Goal: Information Seeking & Learning: Understand process/instructions

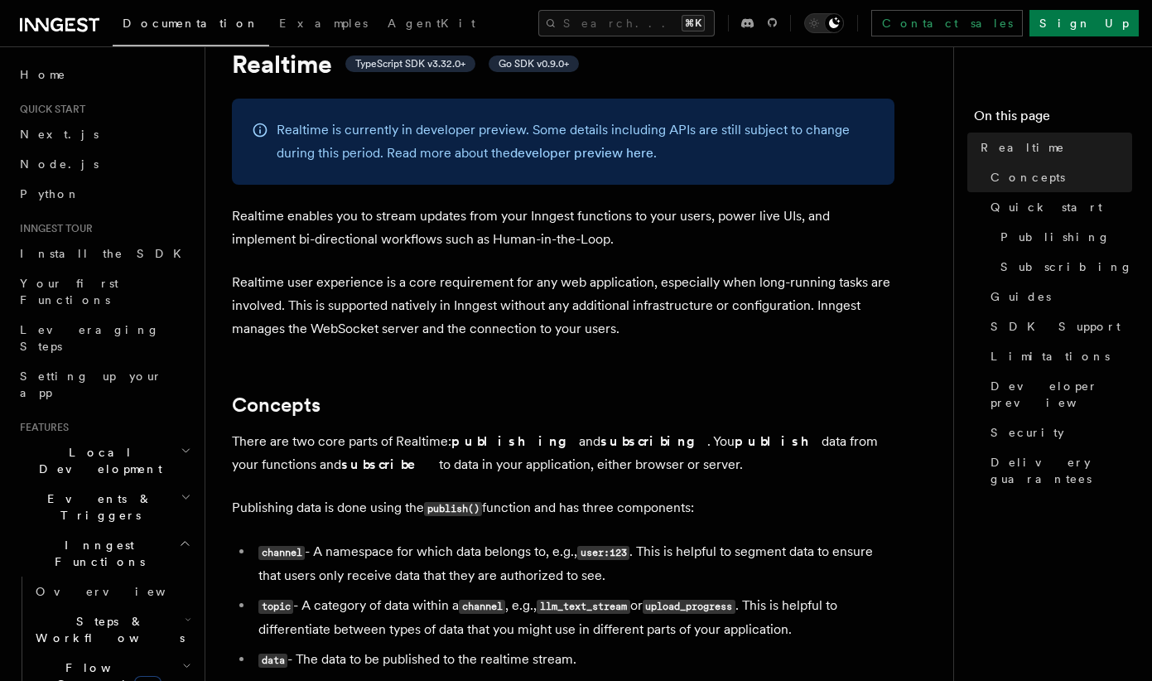
scroll to position [74, 0]
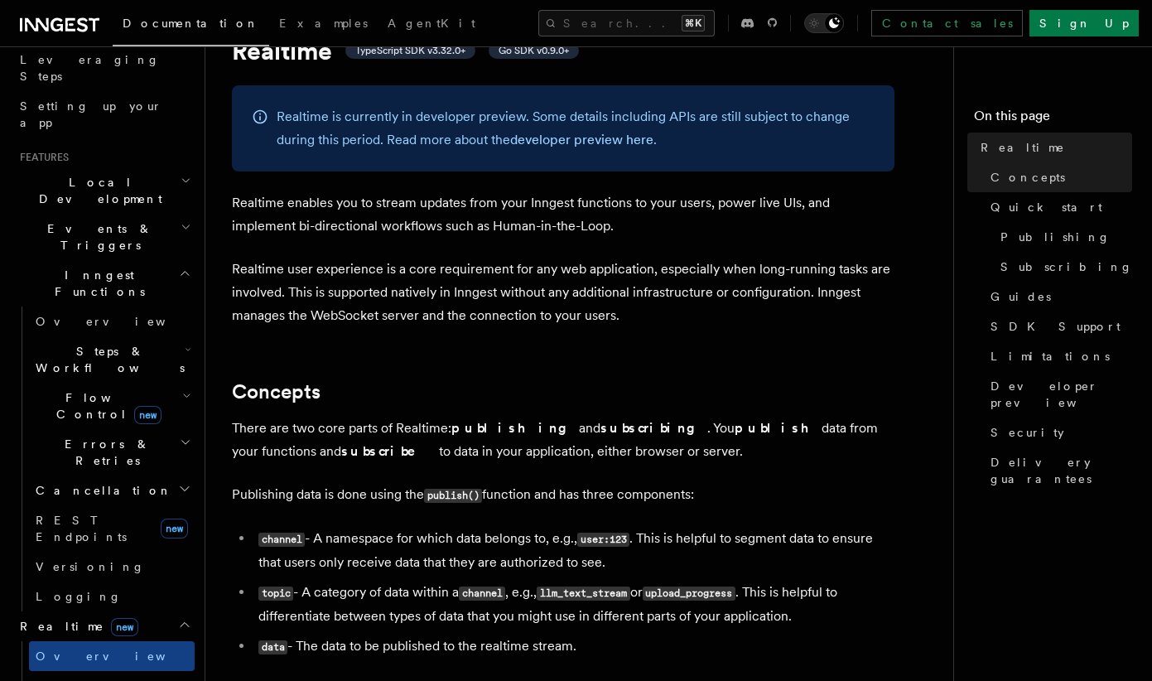
scroll to position [273, 0]
click at [99, 676] on span "React hooks / Next.js" at bounding box center [109, 691] width 147 height 30
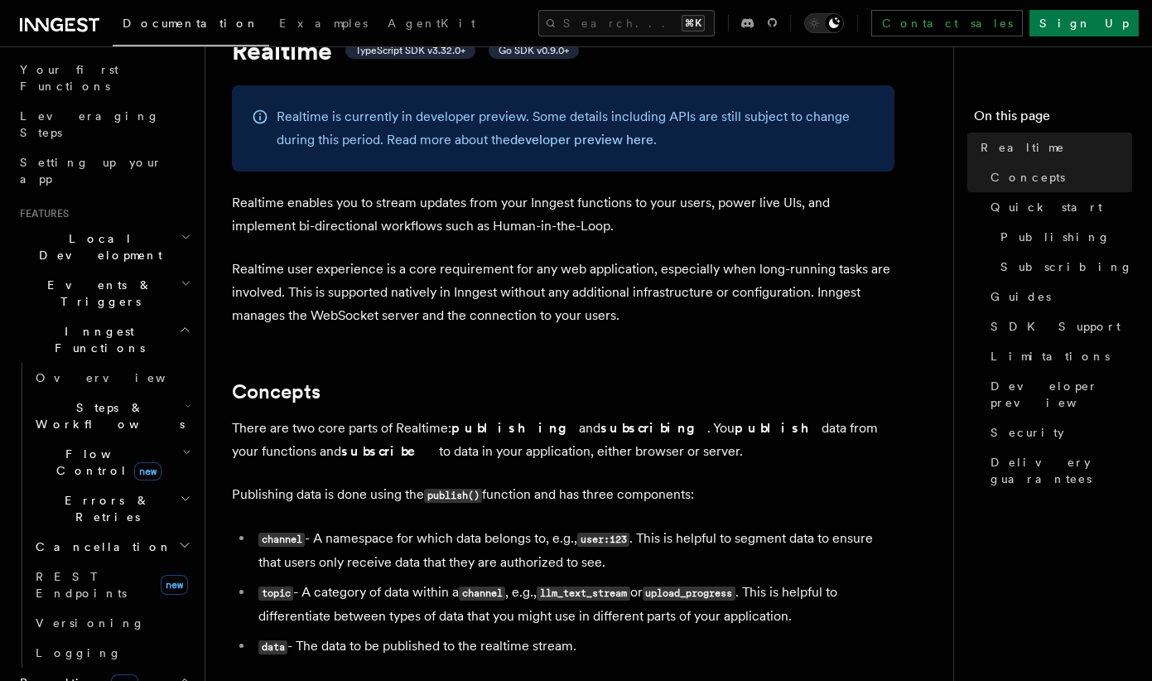
scroll to position [199, 0]
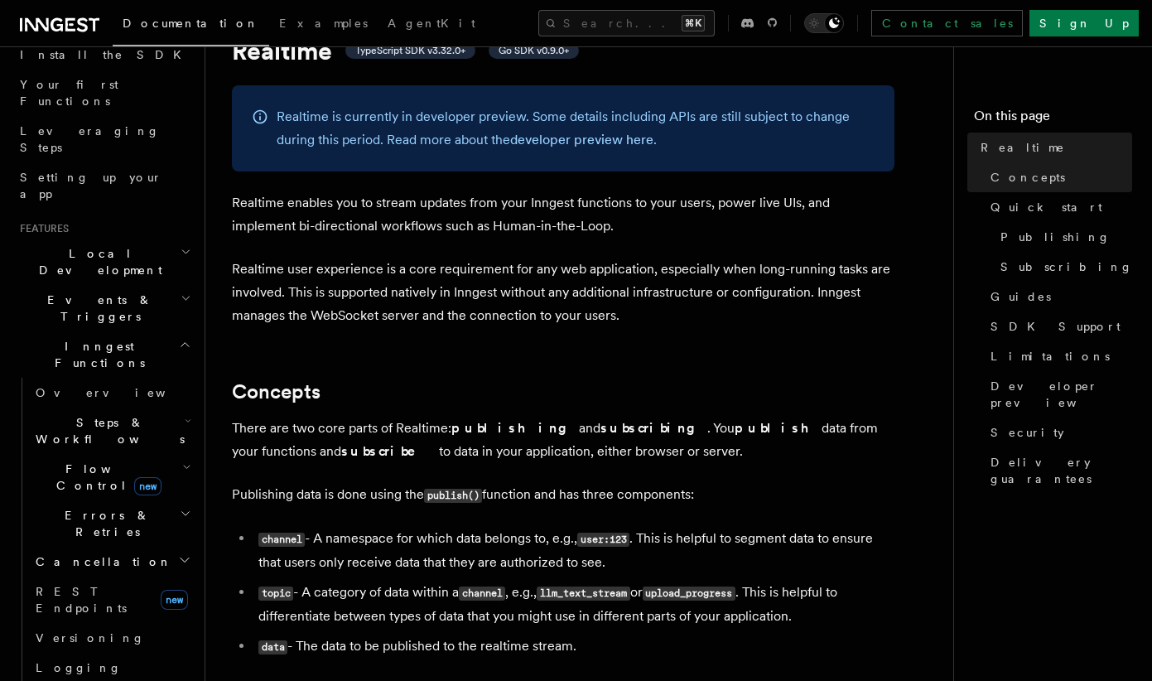
click at [91, 292] on span "Events & Triggers" at bounding box center [96, 308] width 167 height 33
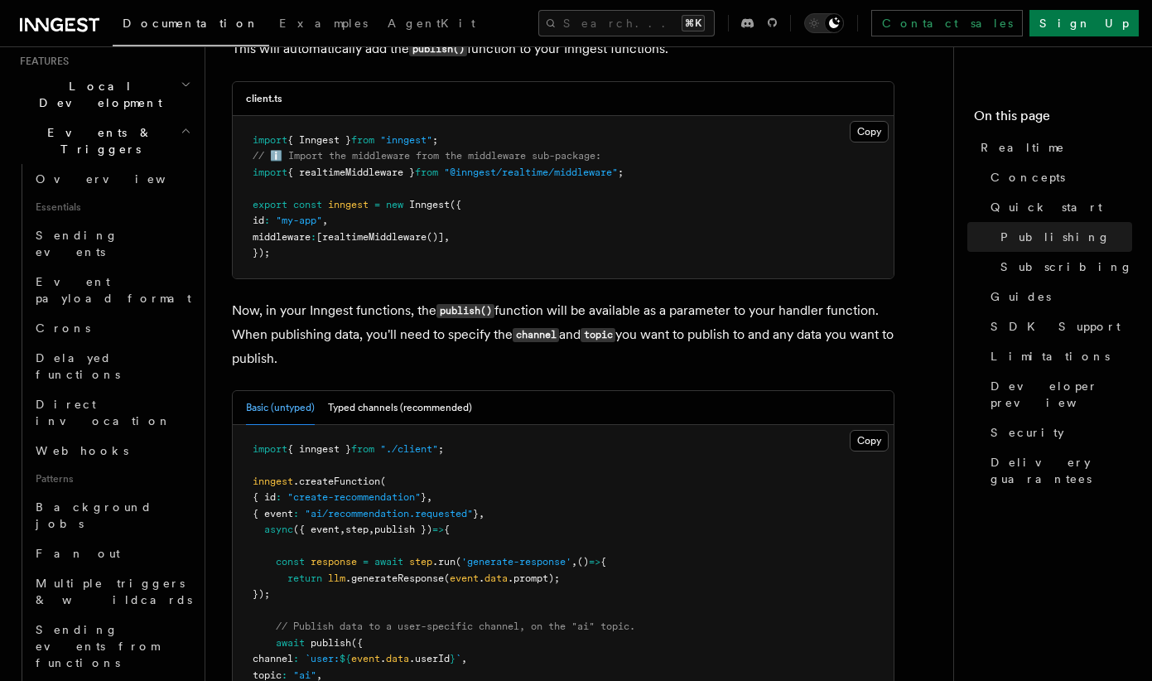
scroll to position [1355, 0]
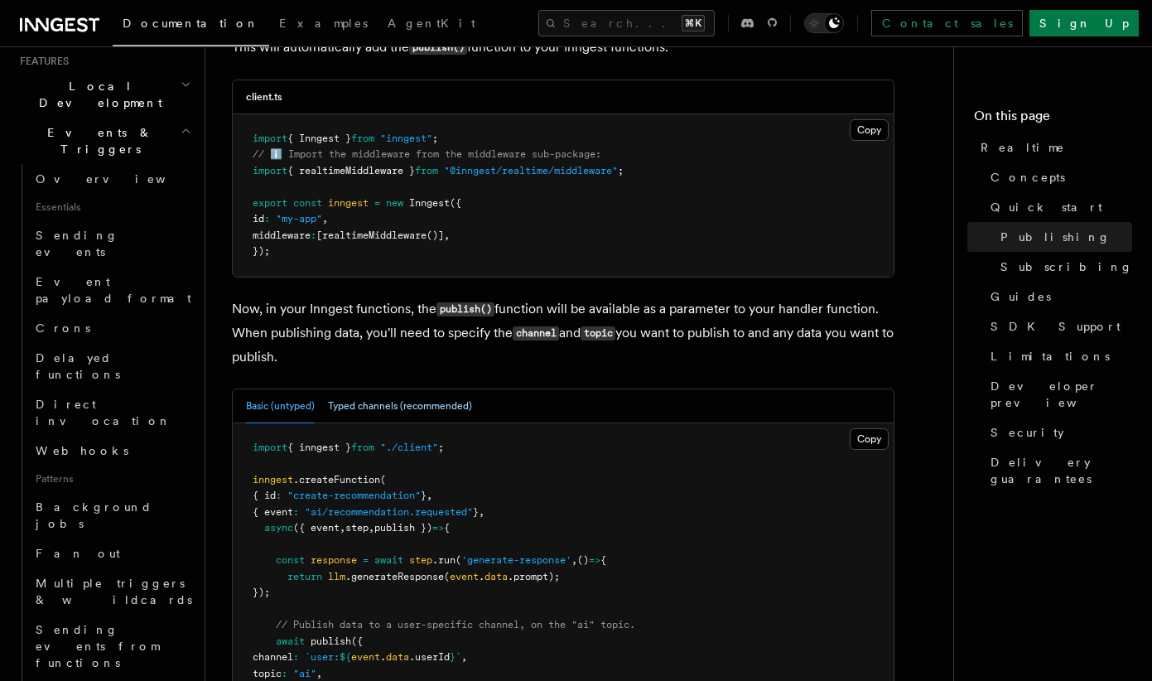
click at [364, 389] on button "Typed channels (recommended)" at bounding box center [400, 406] width 144 height 34
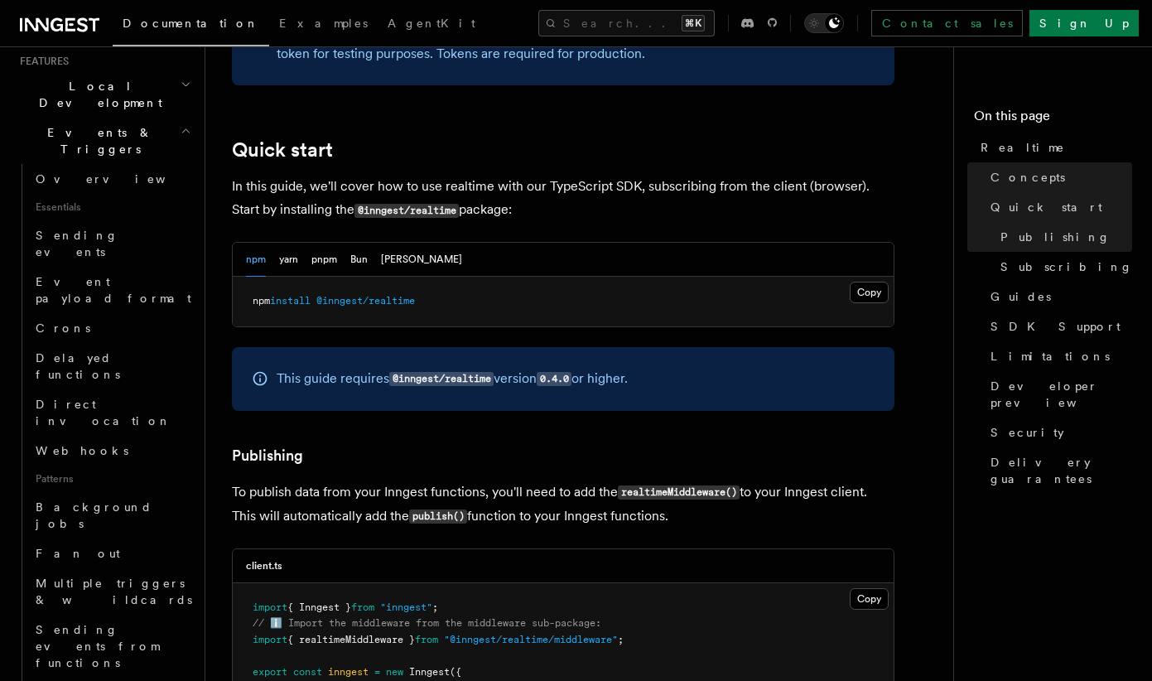
scroll to position [897, 0]
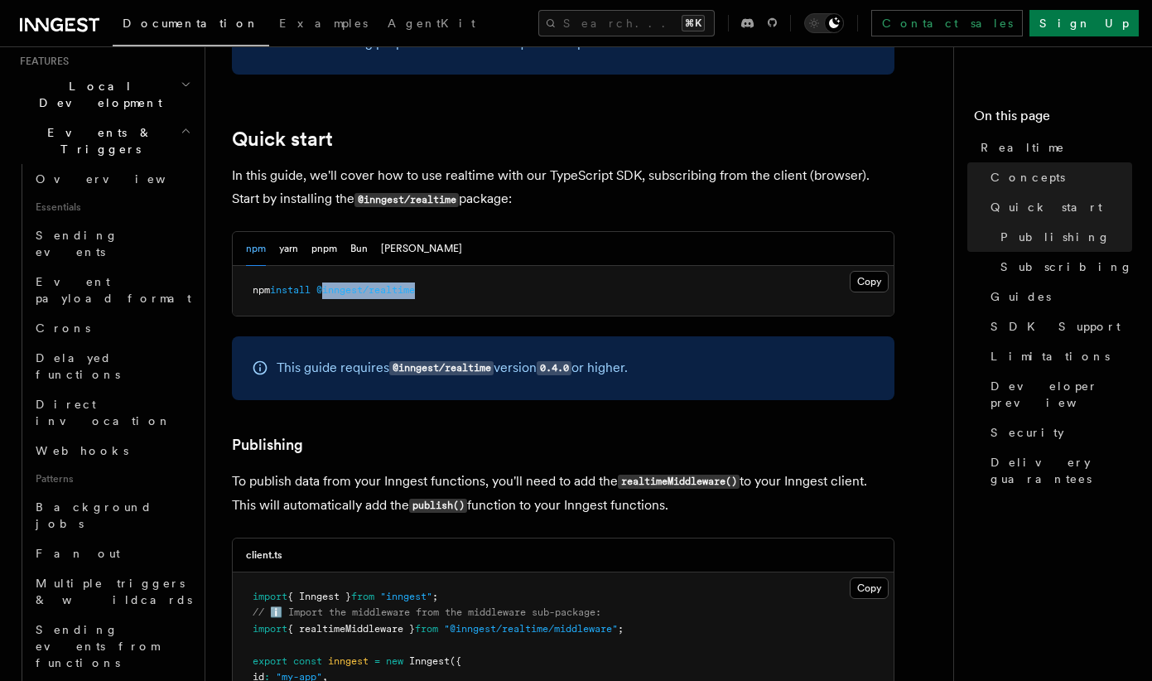
drag, startPoint x: 327, startPoint y: 271, endPoint x: 441, endPoint y: 271, distance: 113.5
click at [441, 271] on pre "npm install @inngest/realtime" at bounding box center [563, 291] width 661 height 50
copy span "inngest/realtime"
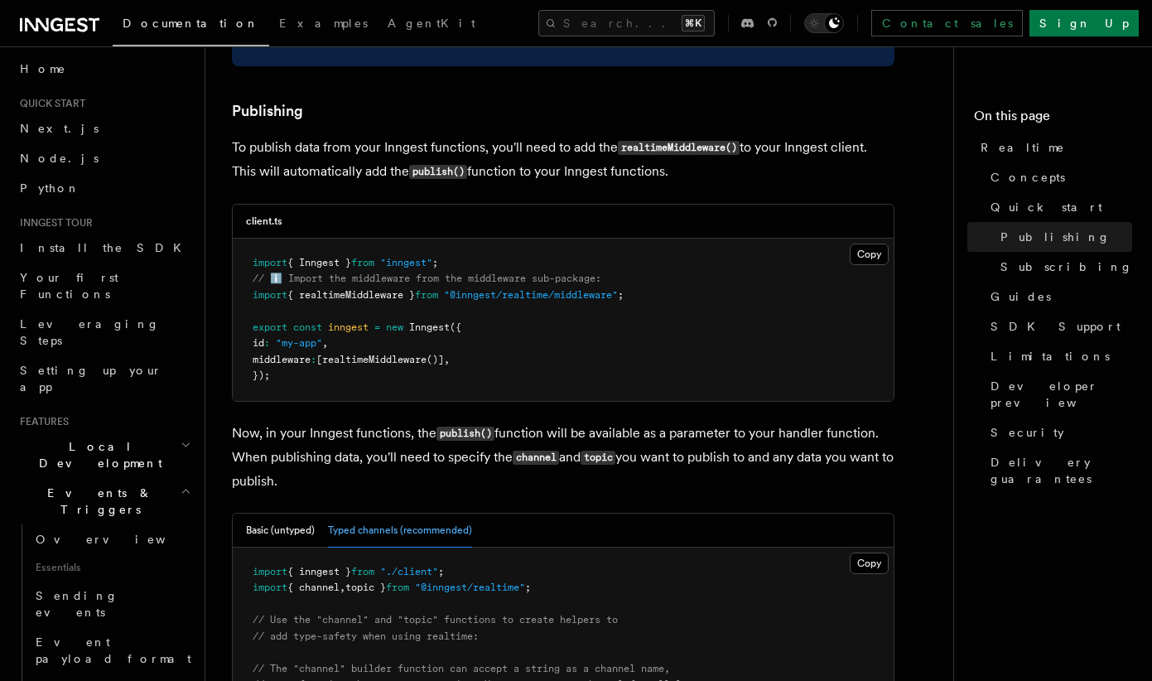
scroll to position [0, 0]
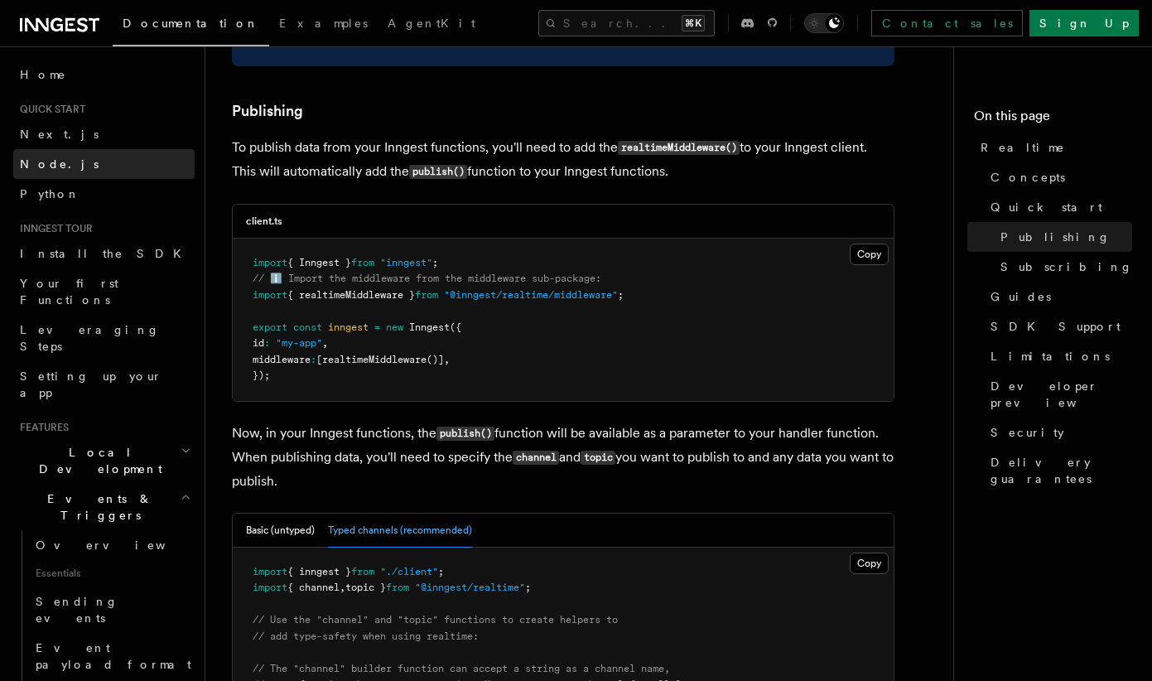
click at [49, 159] on span "Node.js" at bounding box center [59, 163] width 79 height 13
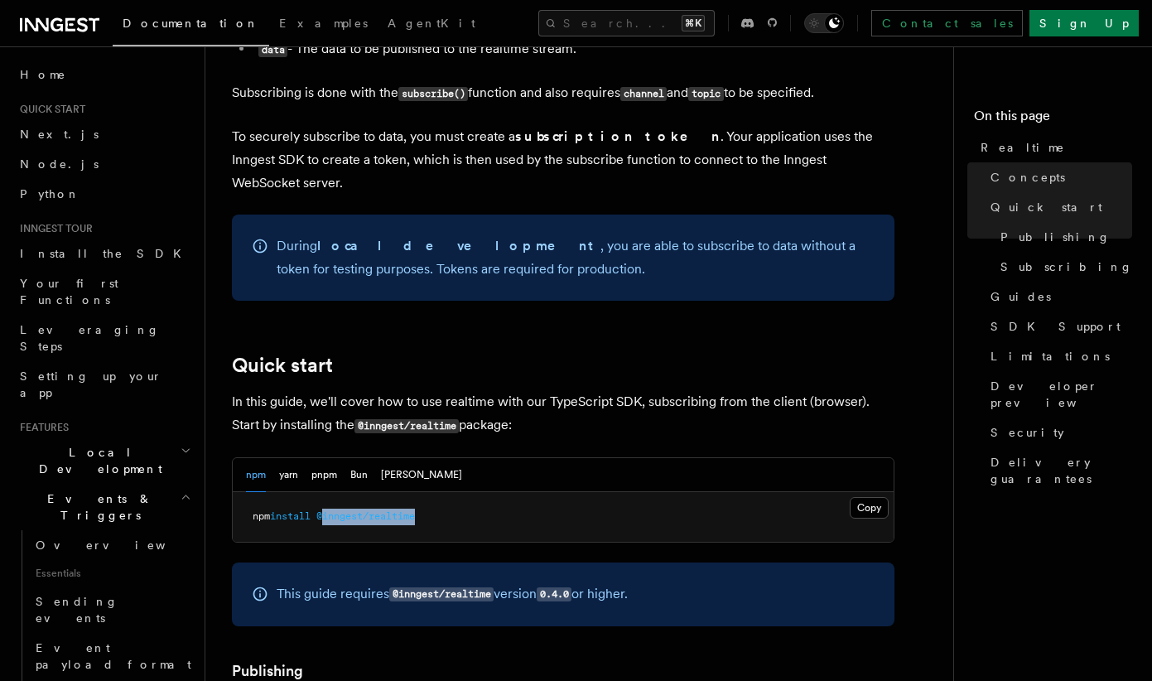
scroll to position [693, 0]
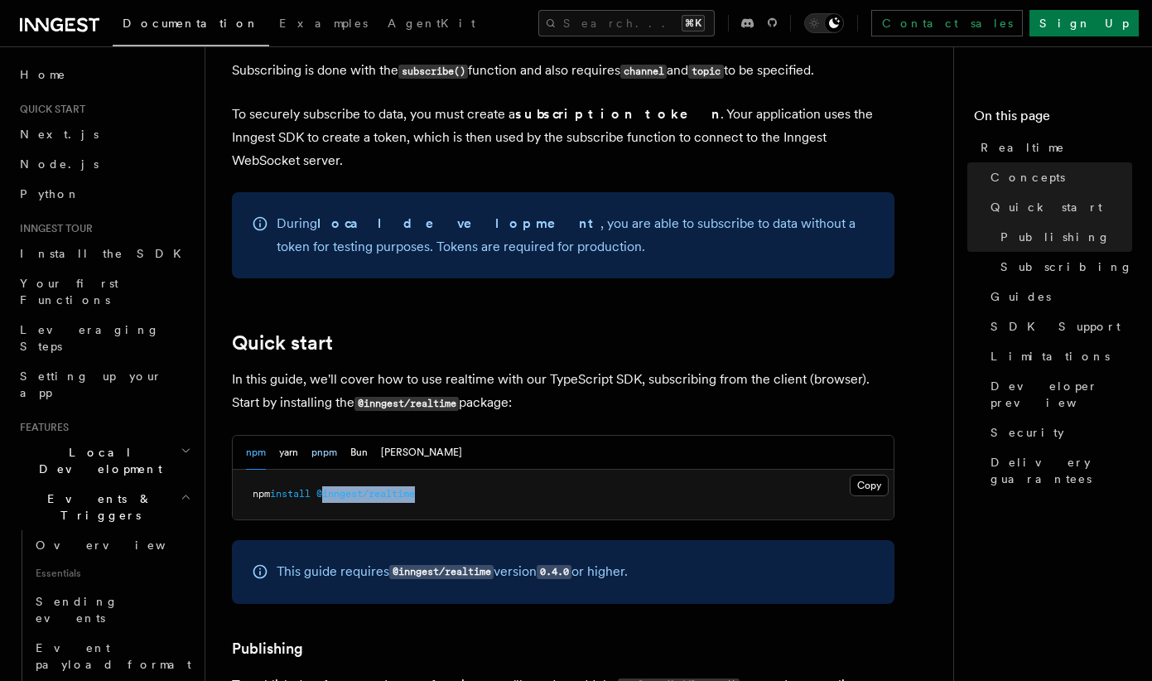
click at [332, 436] on button "pnpm" at bounding box center [324, 453] width 26 height 34
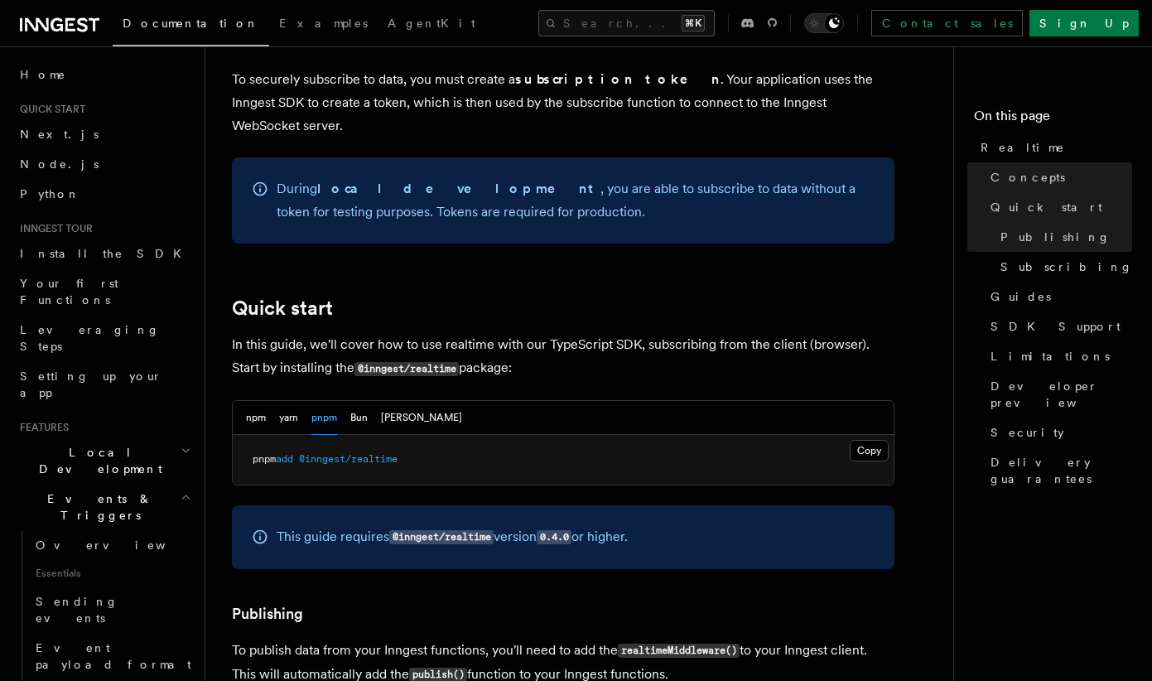
scroll to position [738, 0]
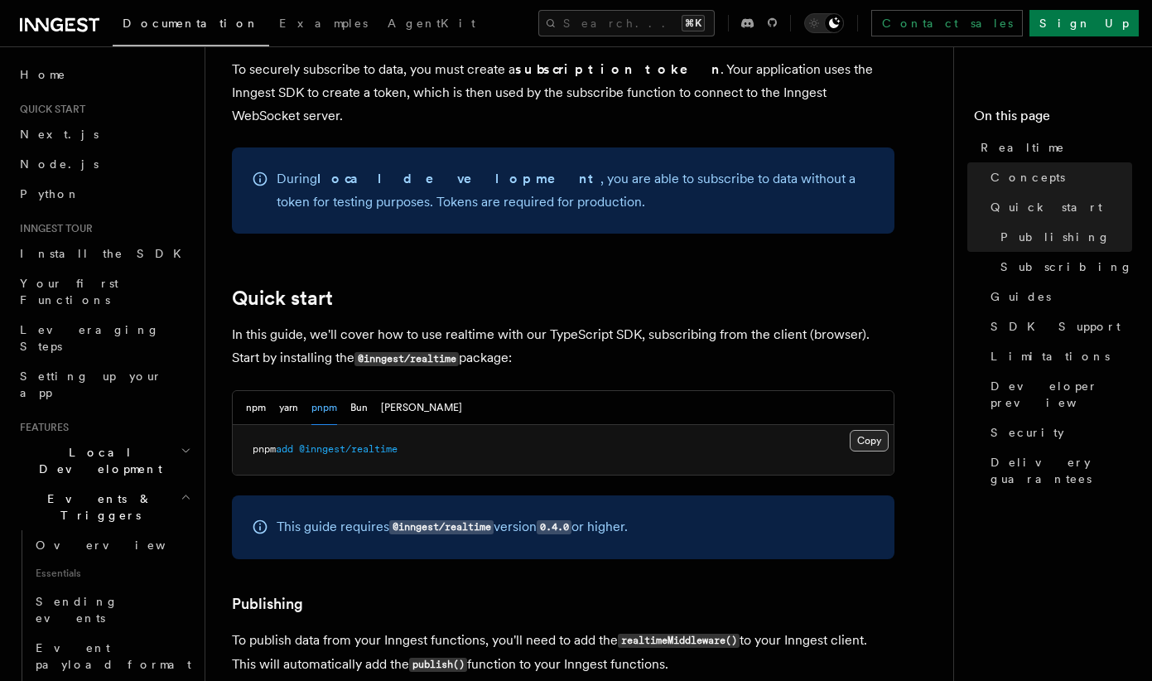
click at [869, 430] on button "Copy Copied" at bounding box center [869, 441] width 39 height 22
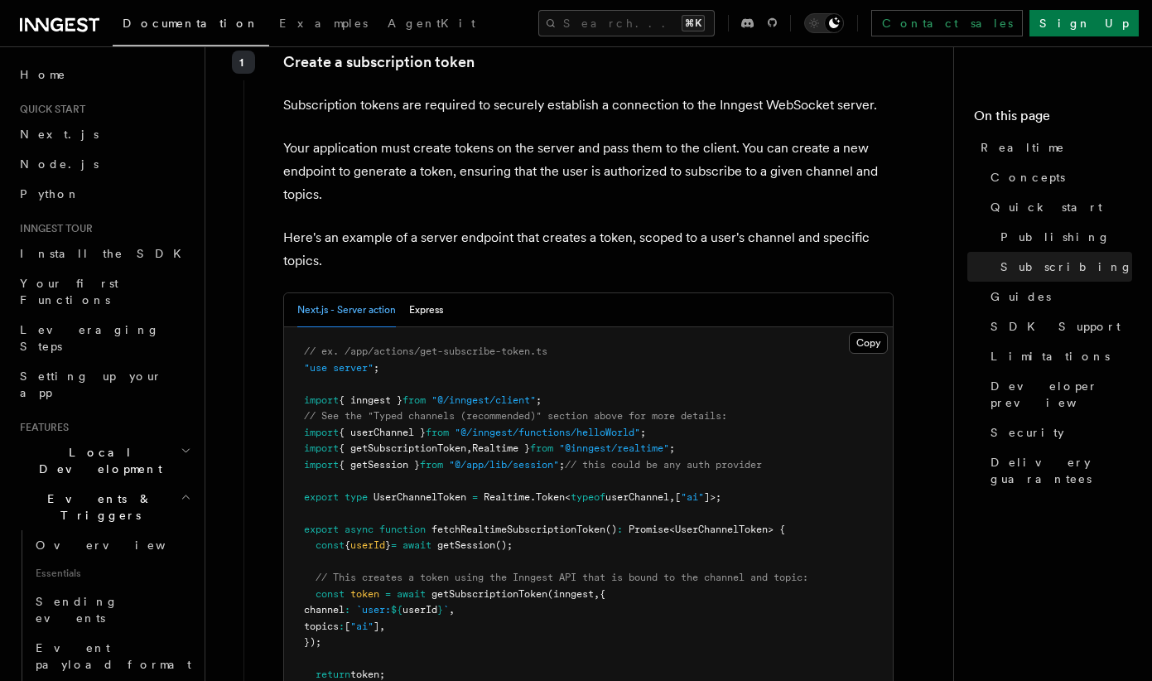
scroll to position [2650, 0]
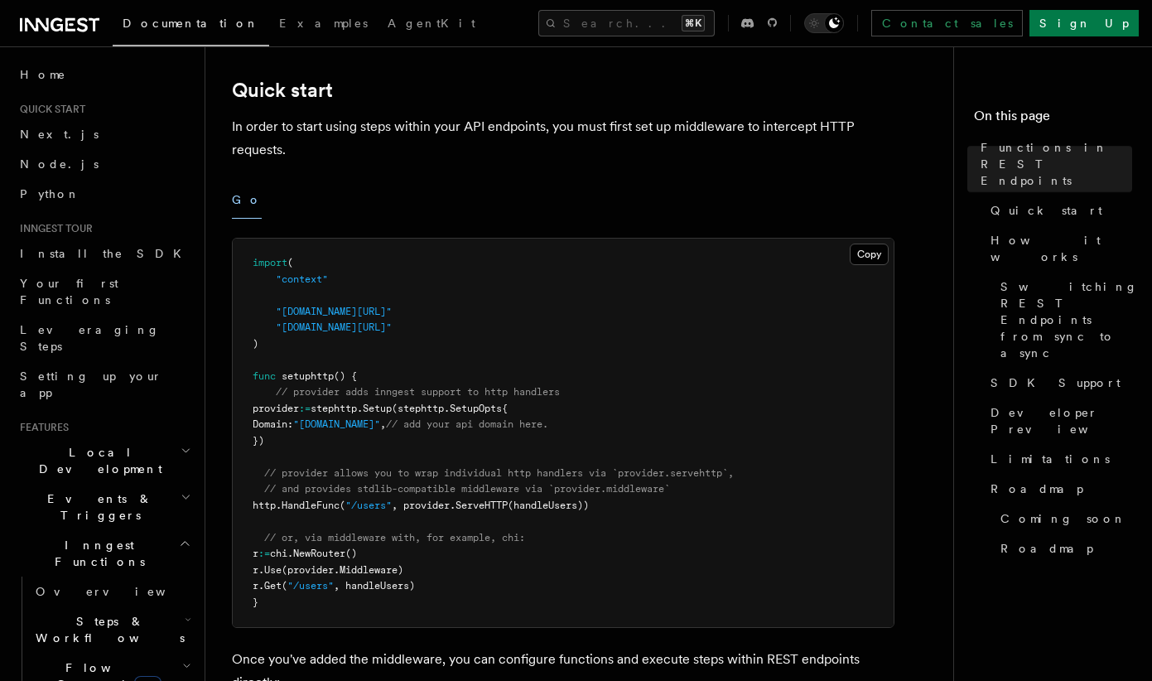
scroll to position [576, 0]
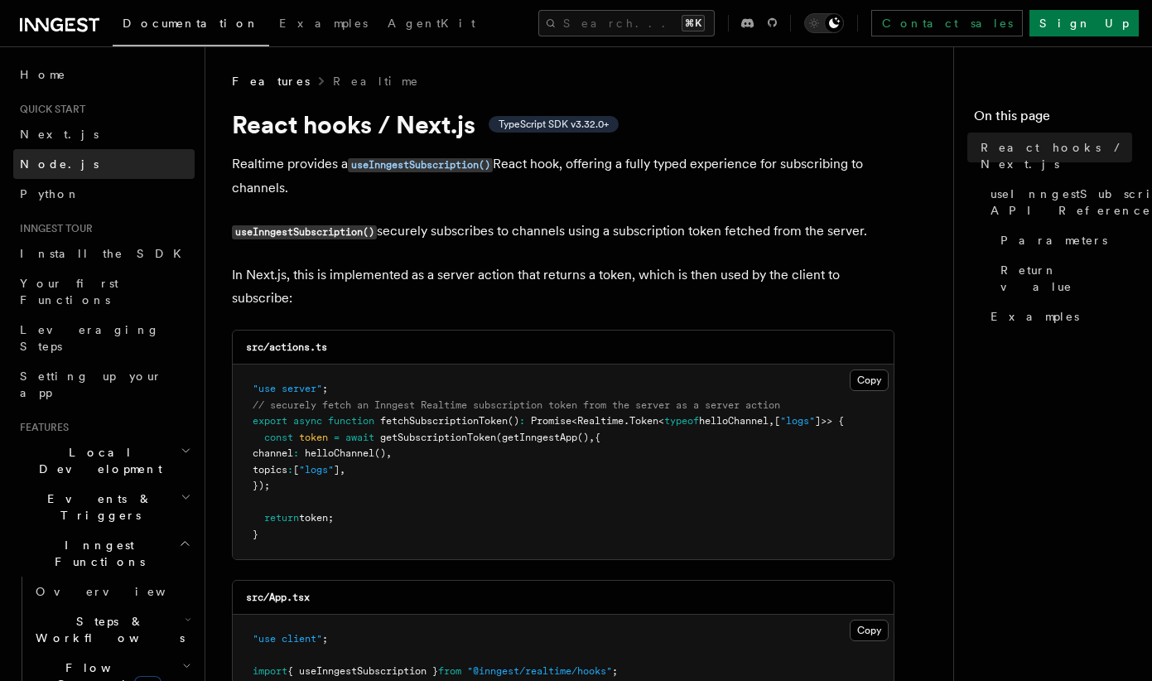
click at [57, 162] on span "Node.js" at bounding box center [59, 163] width 79 height 13
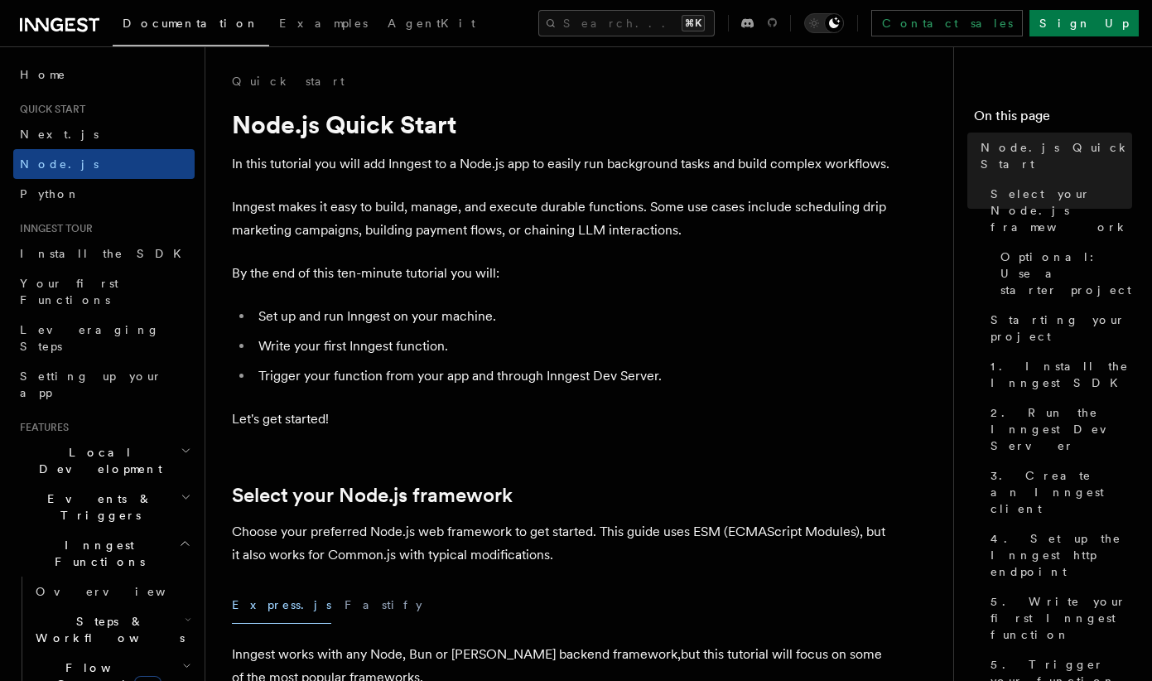
click at [778, 24] on icon at bounding box center [773, 23] width 10 height 15
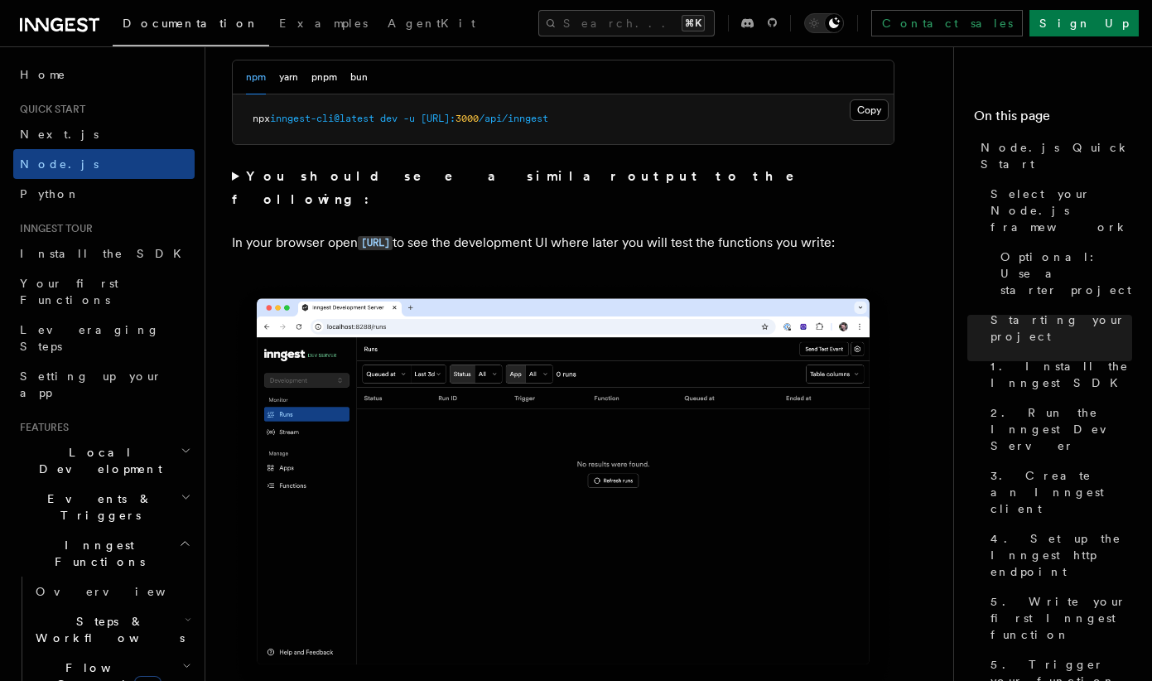
scroll to position [1412, 0]
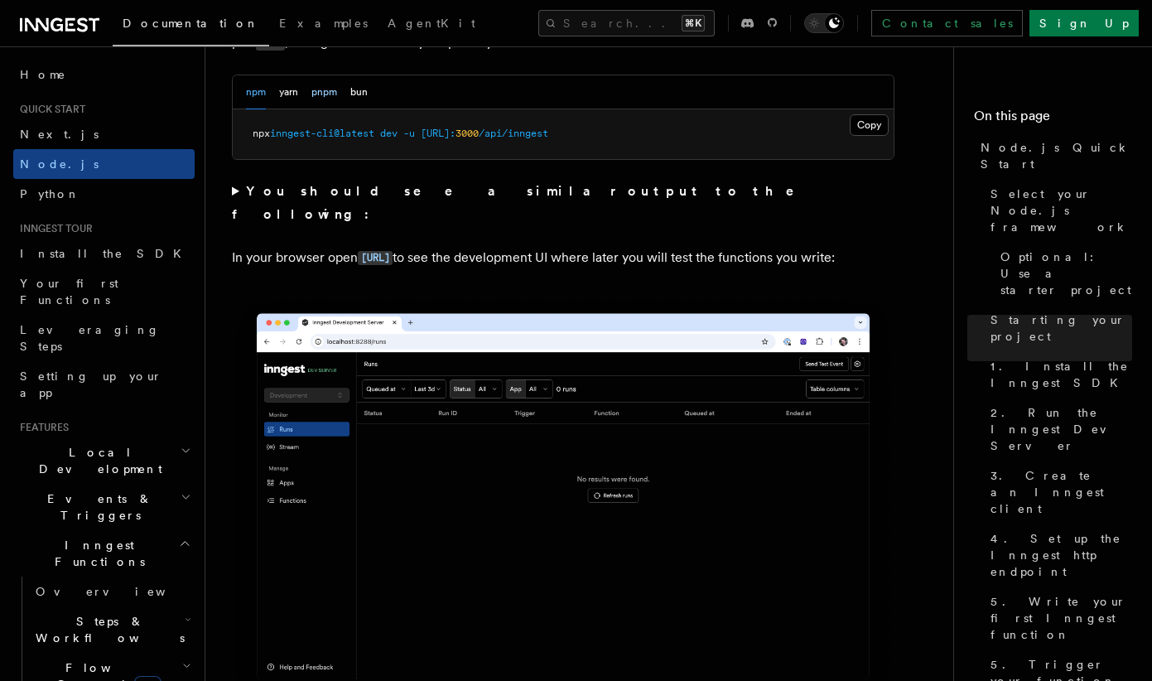
click at [322, 92] on button "pnpm" at bounding box center [324, 92] width 26 height 34
click at [860, 128] on button "Copy Copied" at bounding box center [869, 125] width 39 height 22
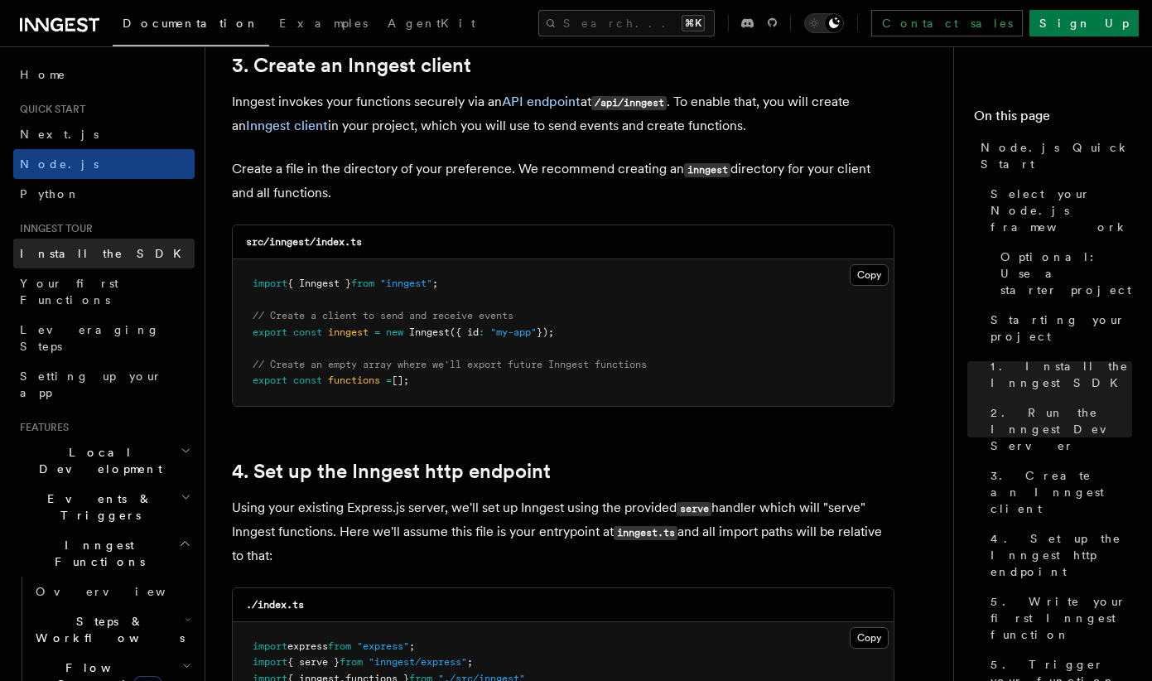
scroll to position [2120, 0]
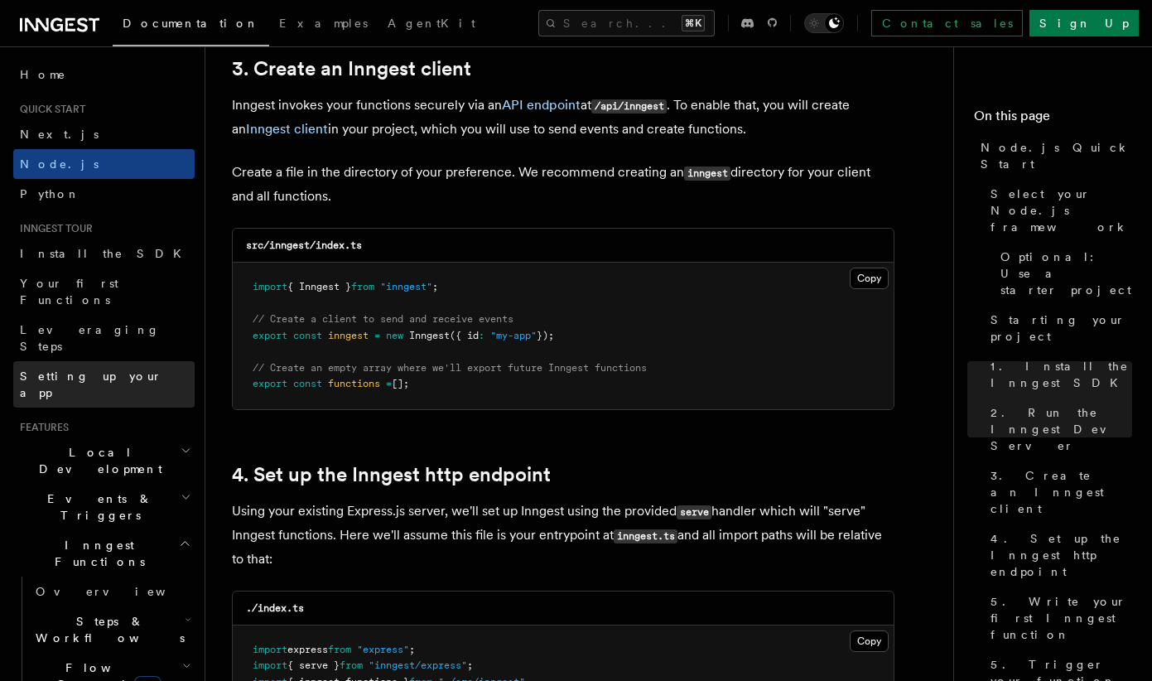
click at [93, 369] on span "Setting up your app" at bounding box center [91, 384] width 142 height 30
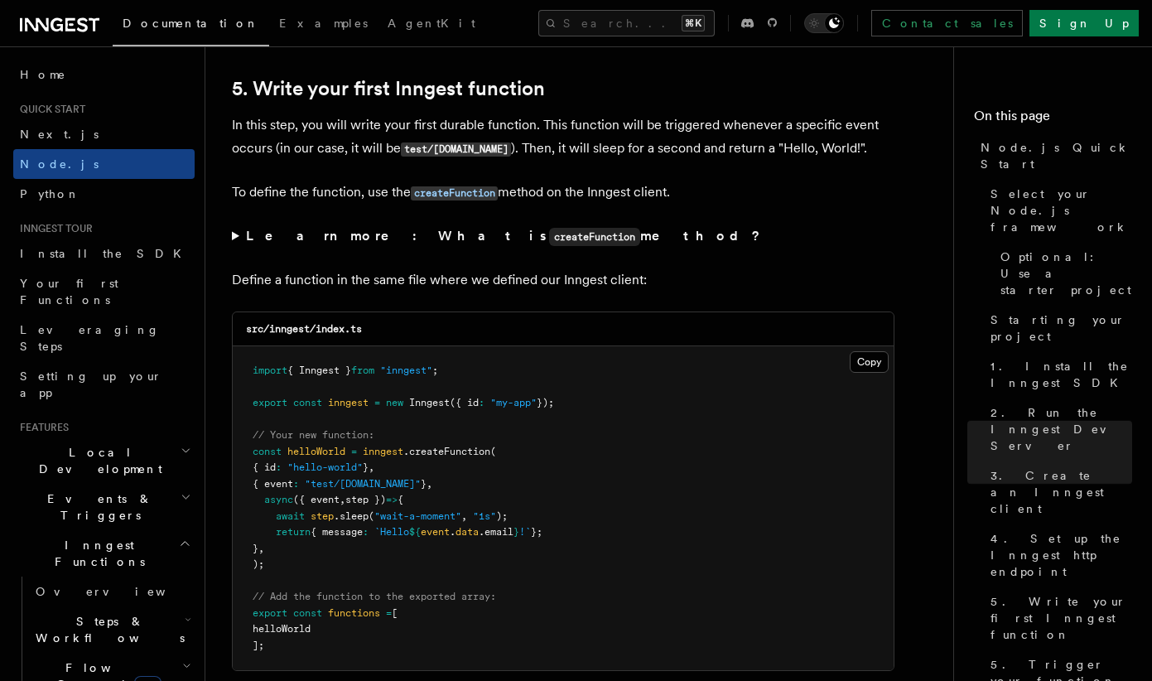
scroll to position [3097, 0]
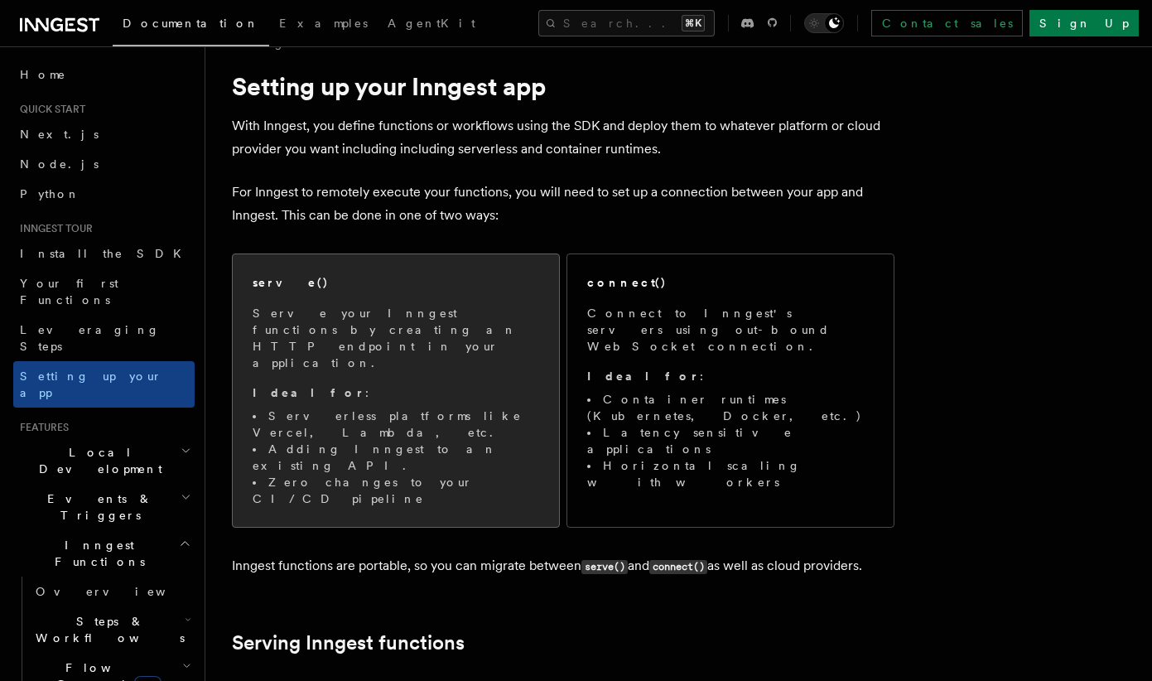
scroll to position [41, 0]
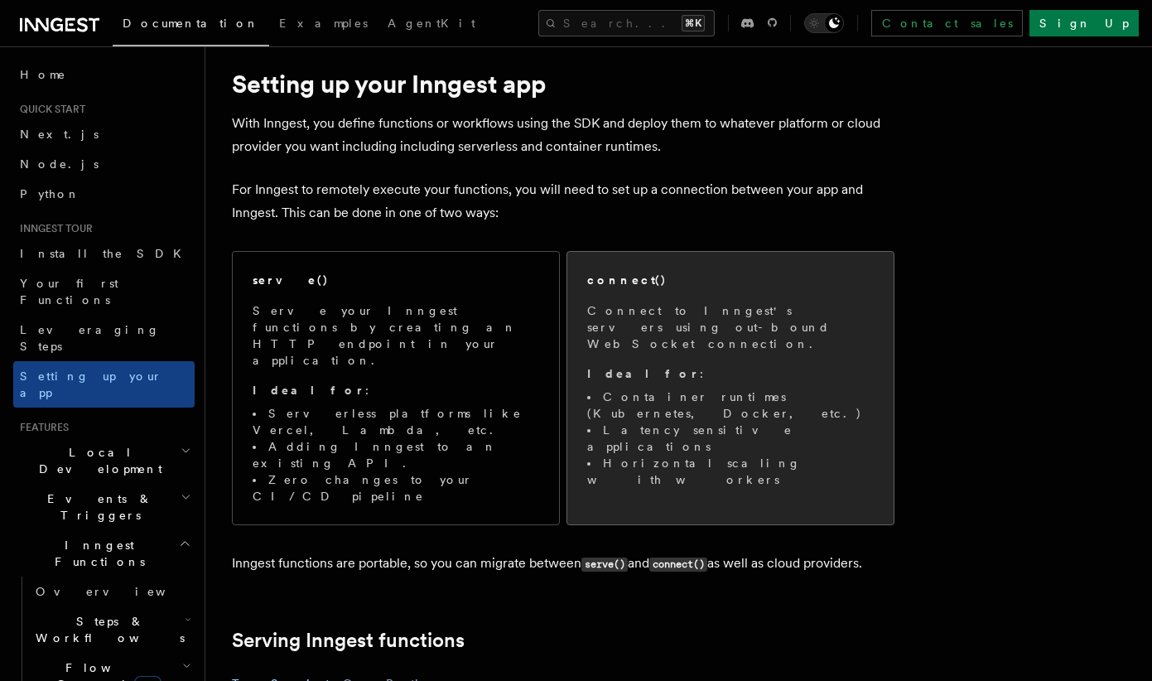
click at [624, 335] on span "Connect to Inngest's servers using out-bound WebSocket connection. Ideal for : …" at bounding box center [730, 395] width 287 height 186
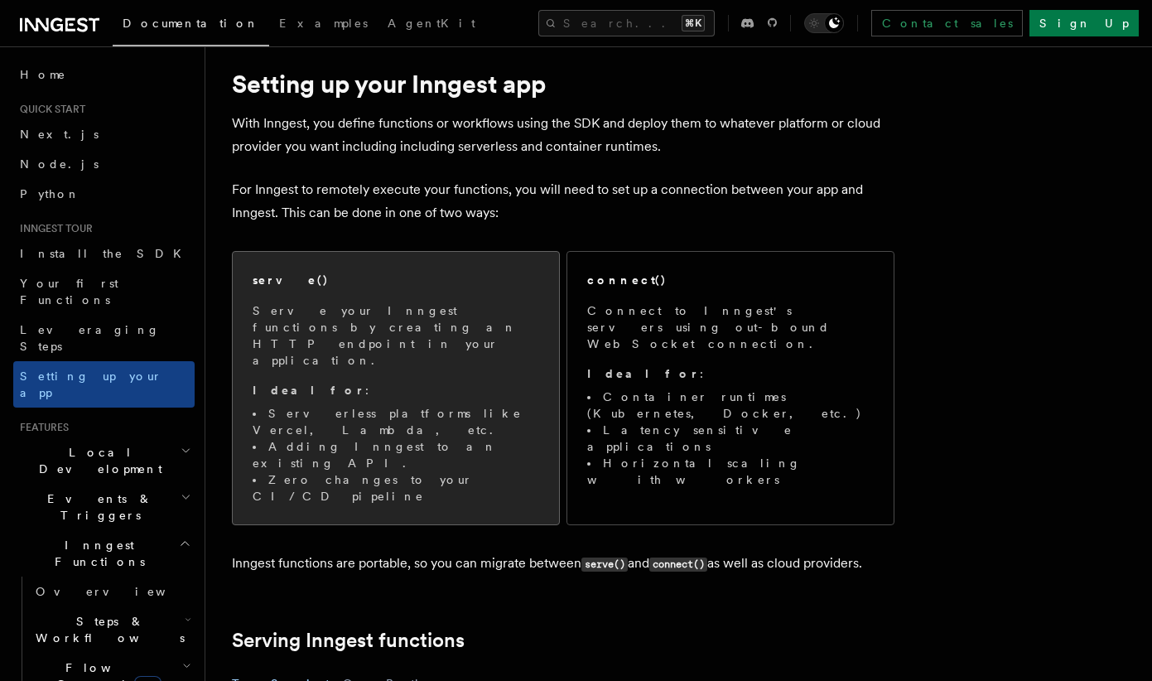
click at [384, 282] on div "serve()" at bounding box center [396, 280] width 287 height 17
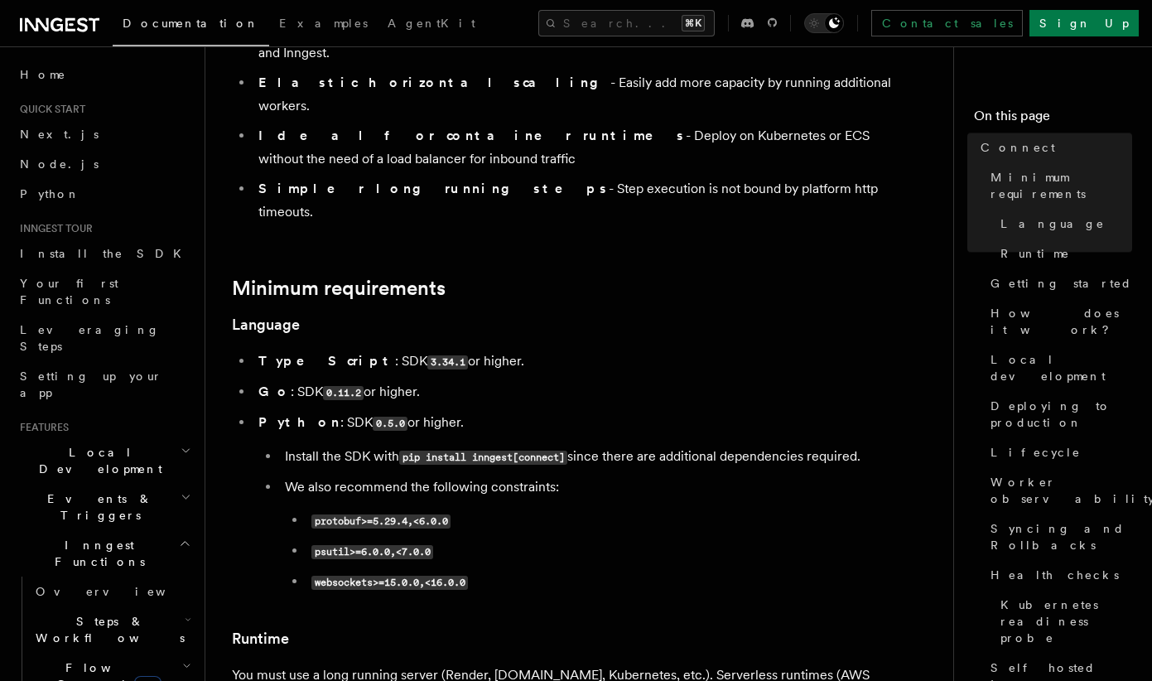
scroll to position [326, 0]
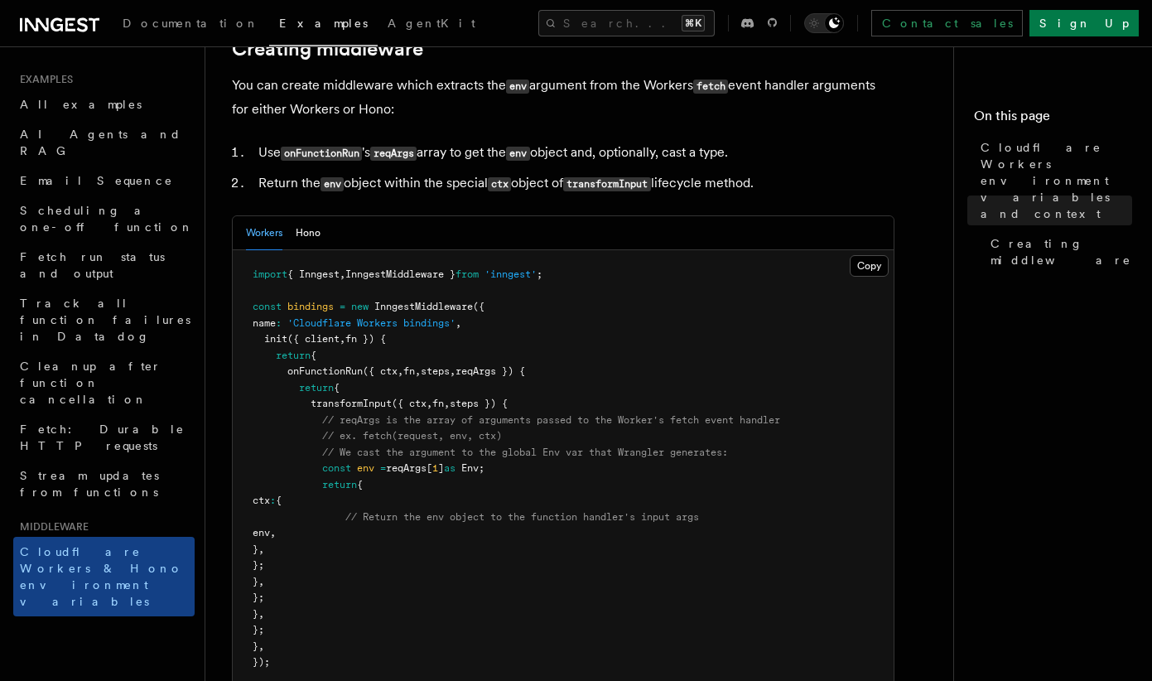
scroll to position [328, 0]
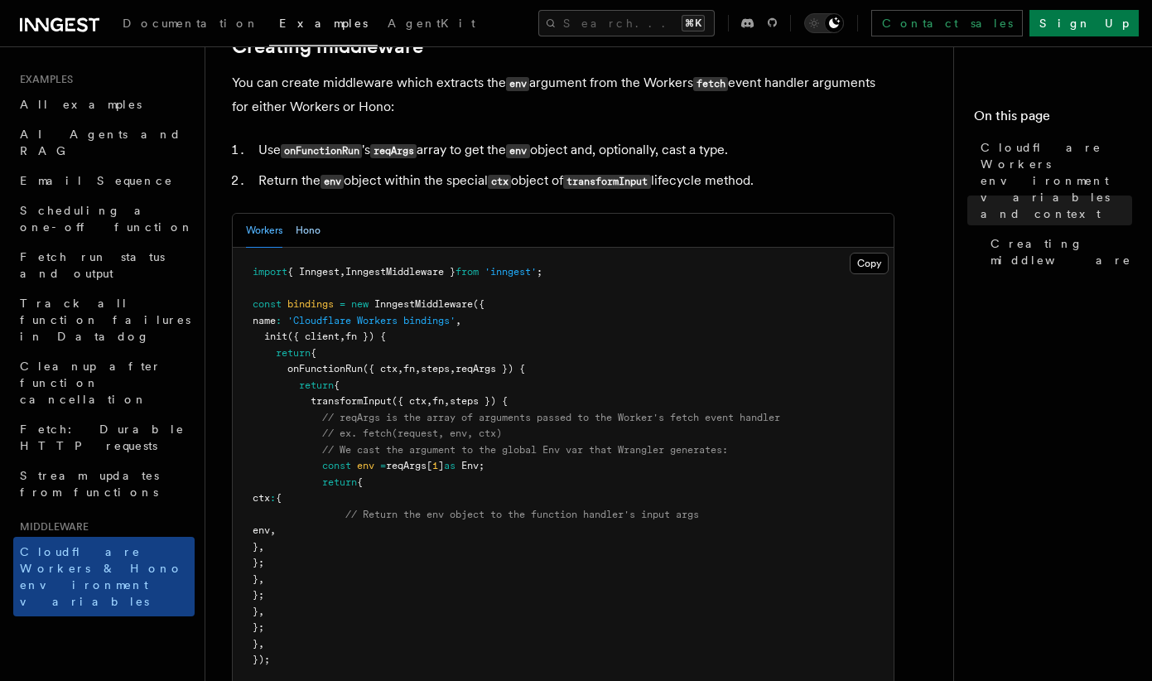
click at [313, 248] on button "Hono" at bounding box center [308, 231] width 25 height 34
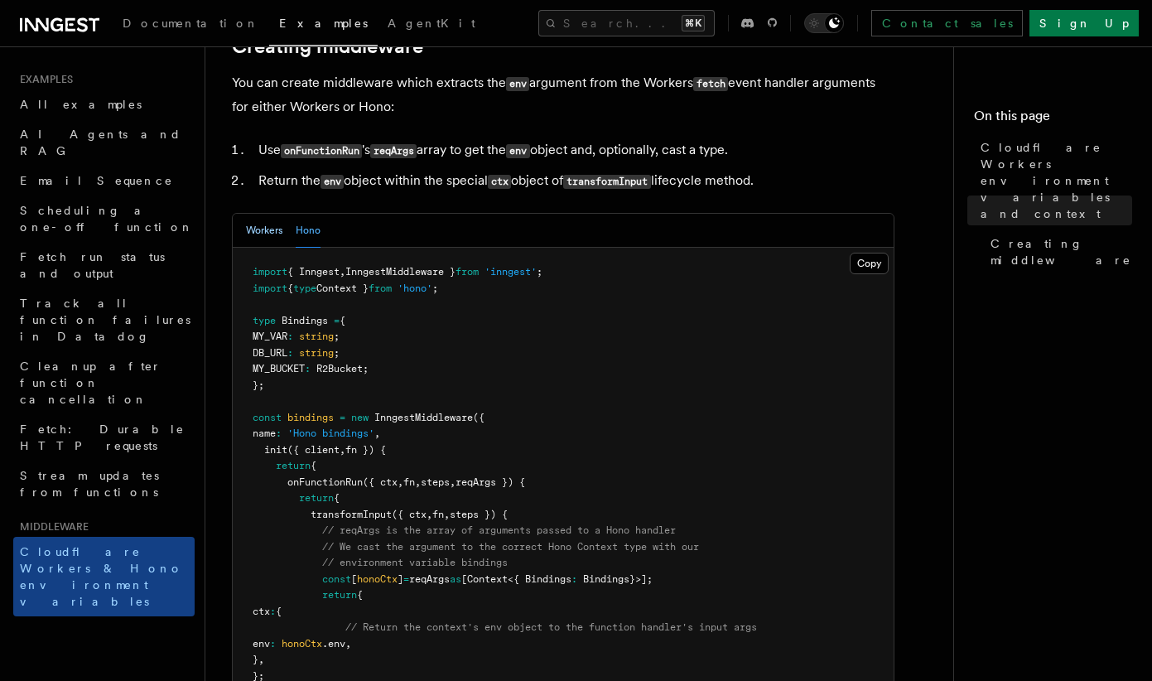
click at [273, 248] on button "Workers" at bounding box center [264, 231] width 36 height 34
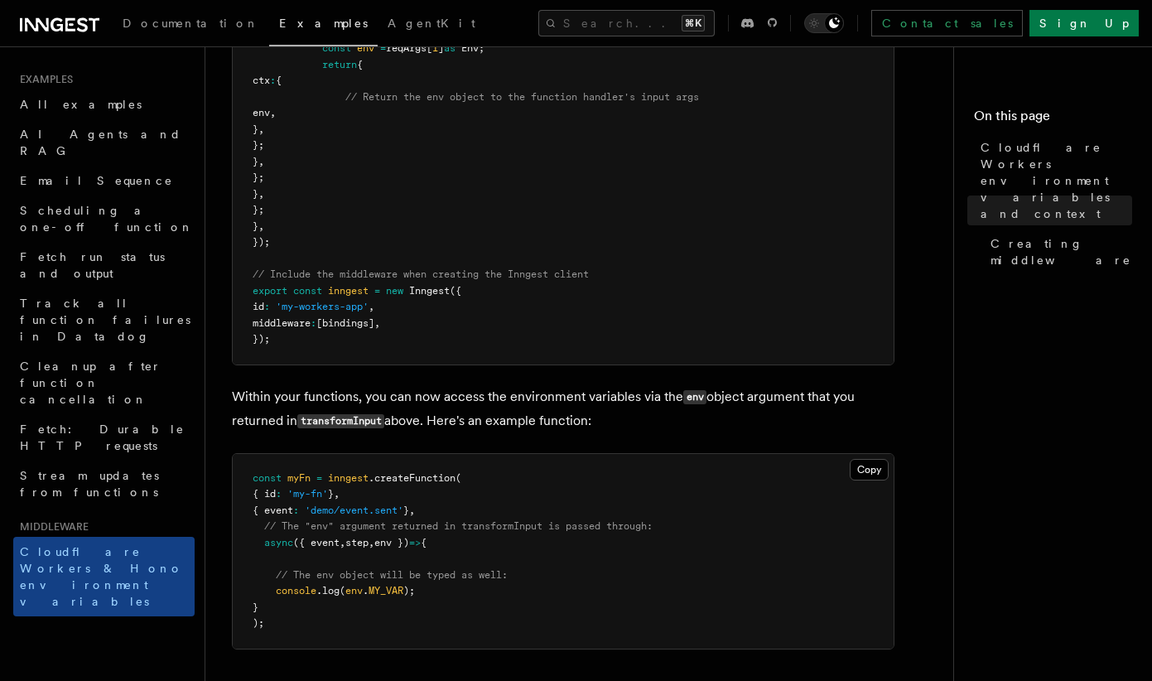
scroll to position [751, 0]
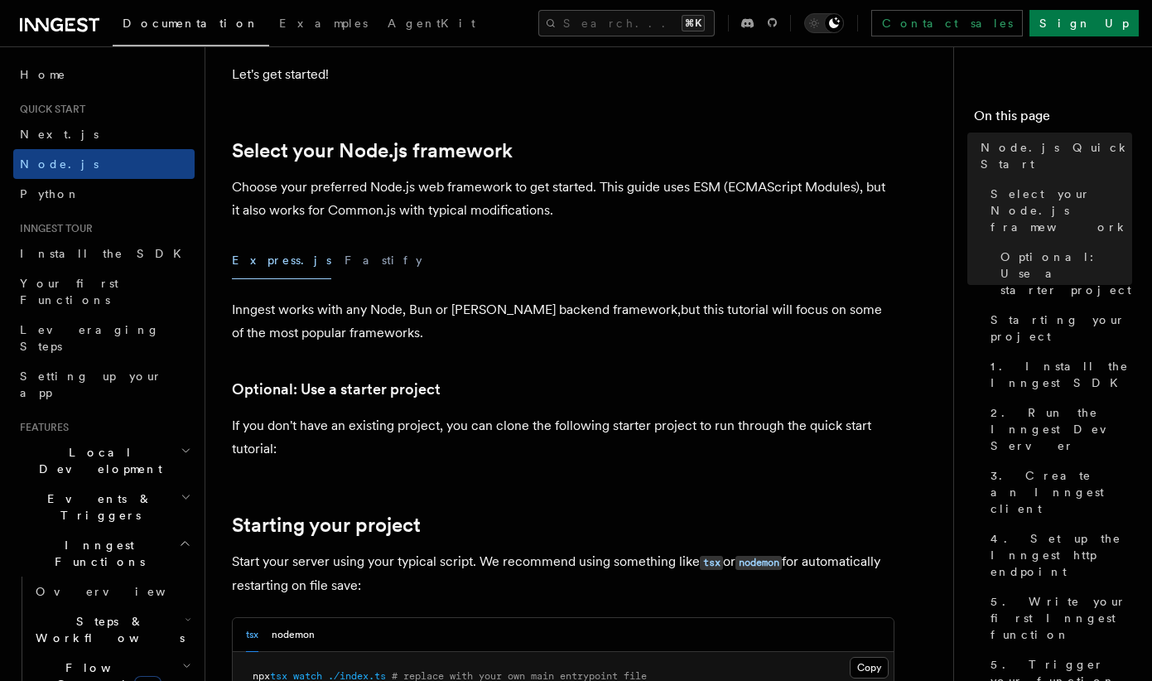
scroll to position [412, 0]
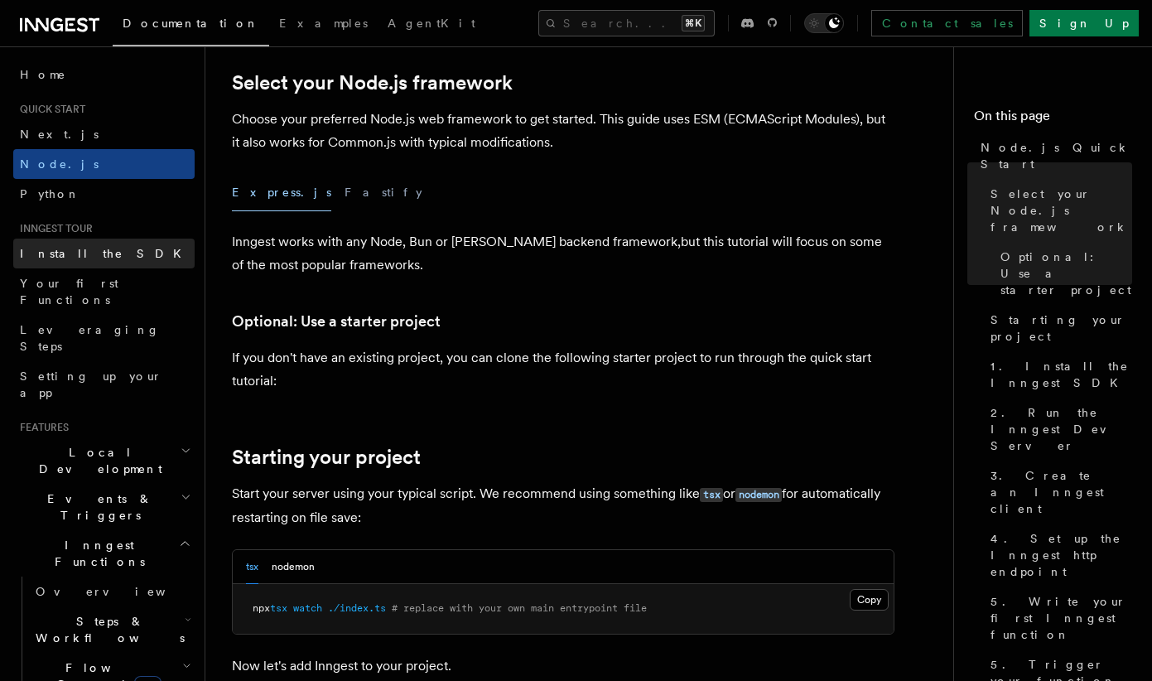
click at [41, 250] on span "Install the SDK" at bounding box center [105, 253] width 171 height 13
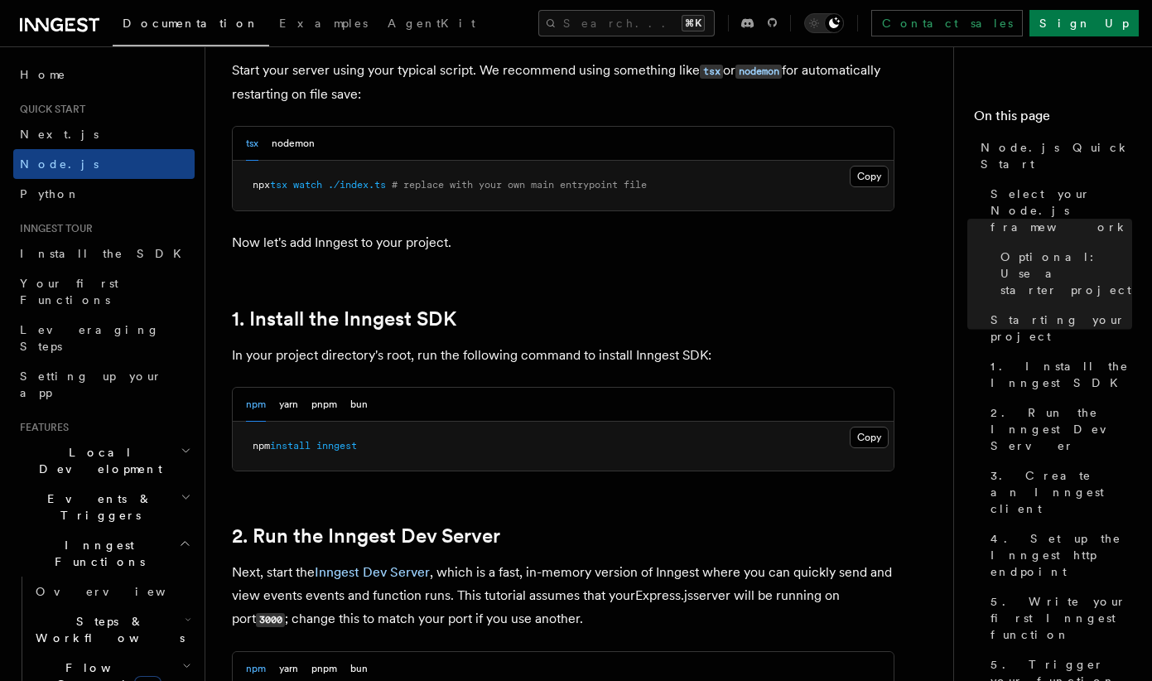
scroll to position [1090, 0]
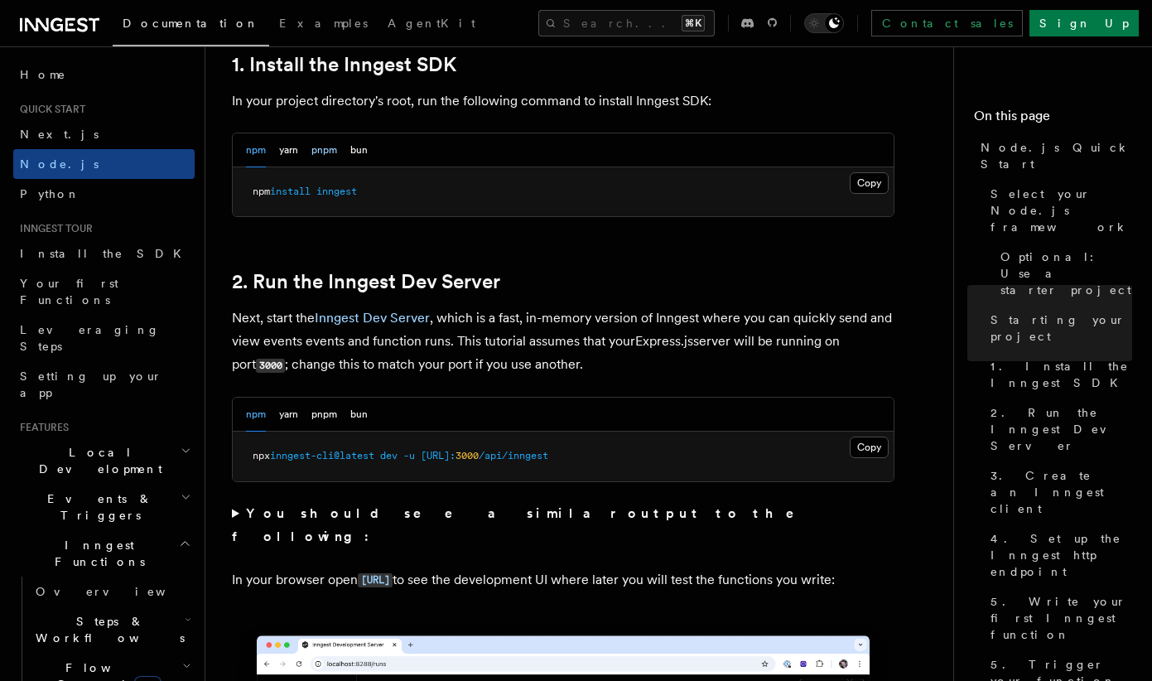
click at [320, 152] on button "pnpm" at bounding box center [324, 150] width 26 height 34
click at [868, 177] on button "Copy Copied" at bounding box center [869, 183] width 39 height 22
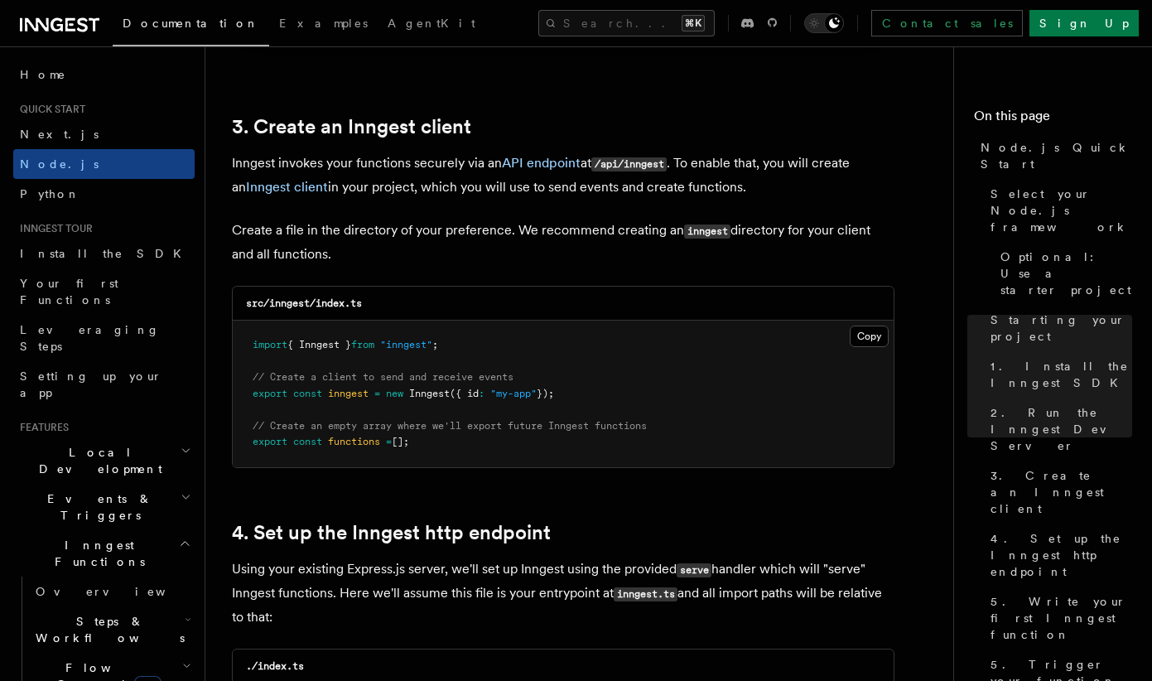
scroll to position [2068, 0]
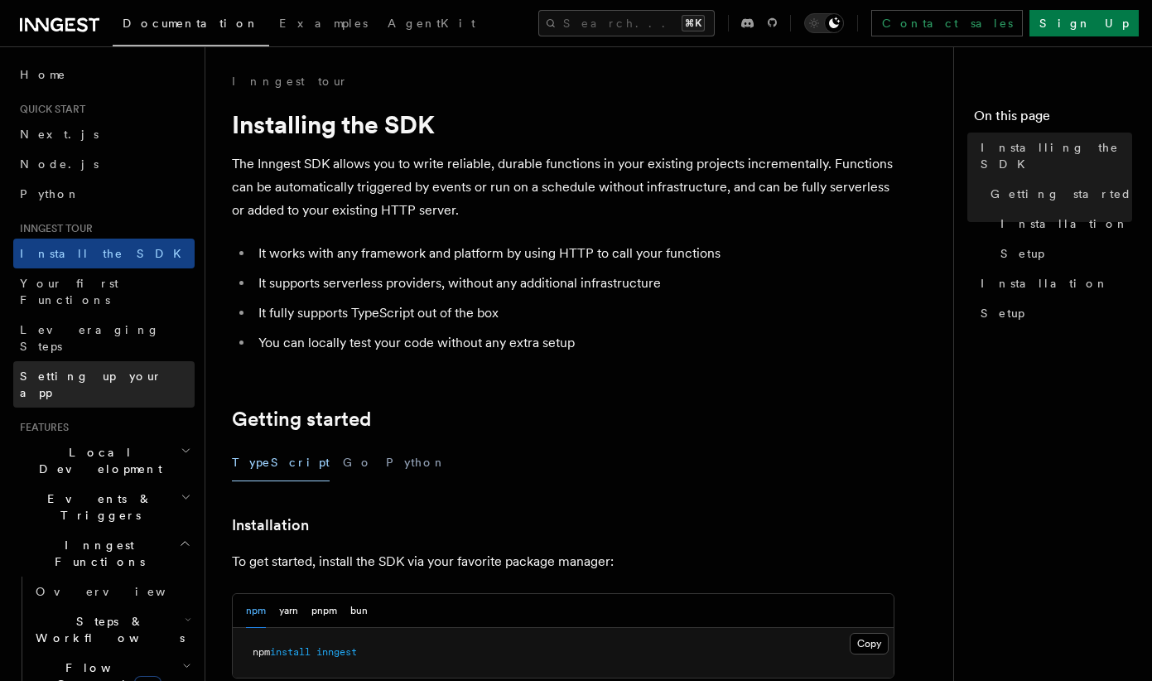
click at [89, 361] on link "Setting up your app" at bounding box center [103, 384] width 181 height 46
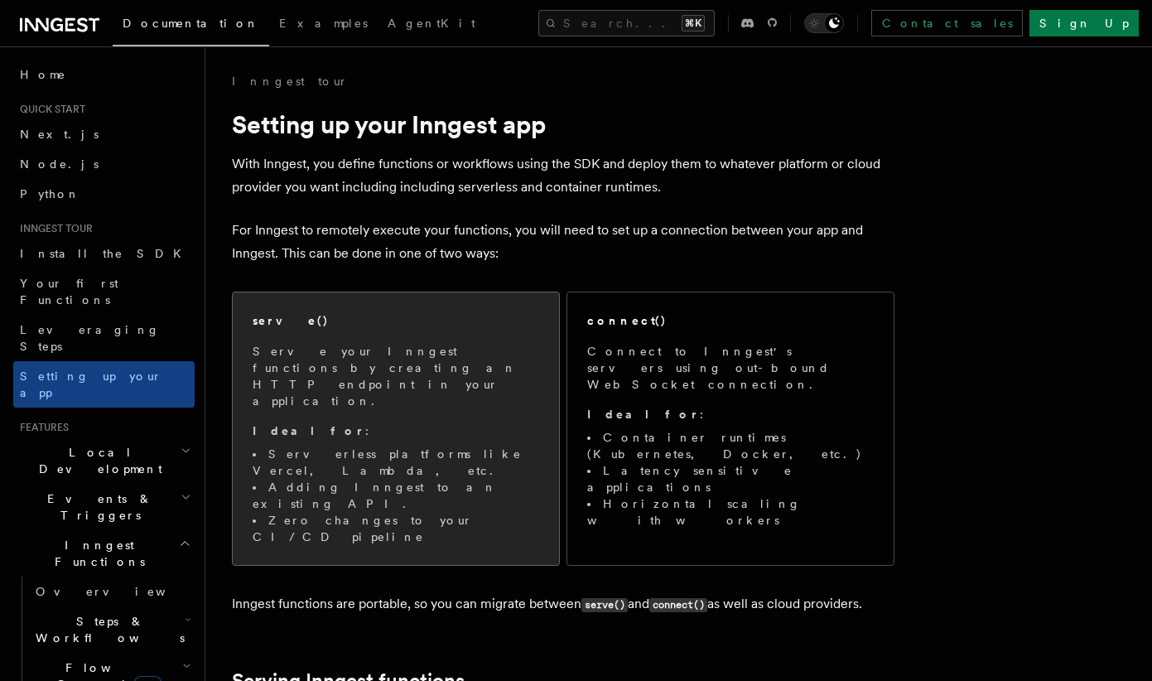
click at [362, 347] on p "Serve your Inngest functions by creating an HTTP endpoint in your application." at bounding box center [396, 376] width 287 height 66
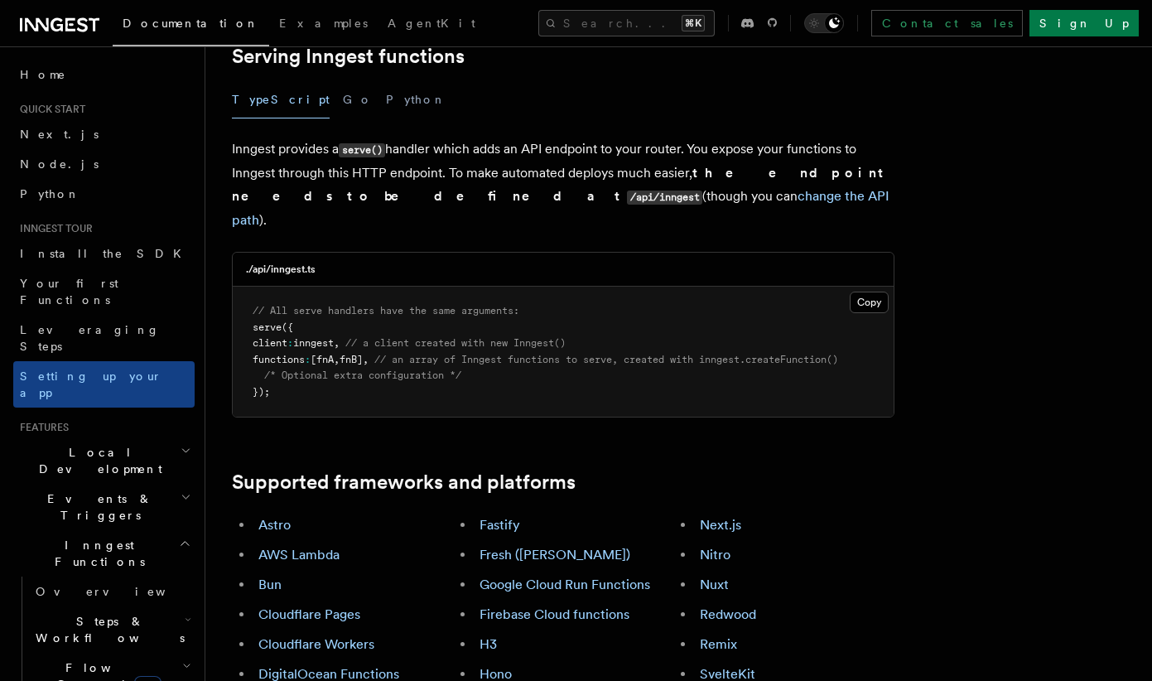
scroll to position [635, 0]
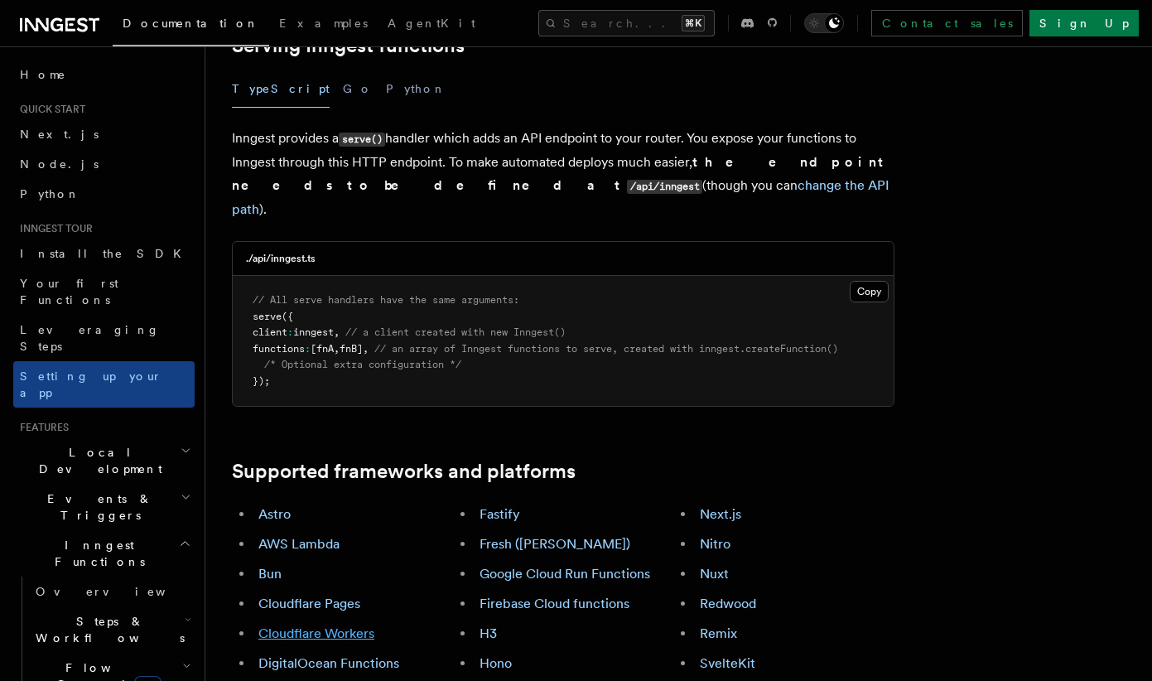
click at [323, 625] on link "Cloudflare Workers" at bounding box center [316, 633] width 116 height 16
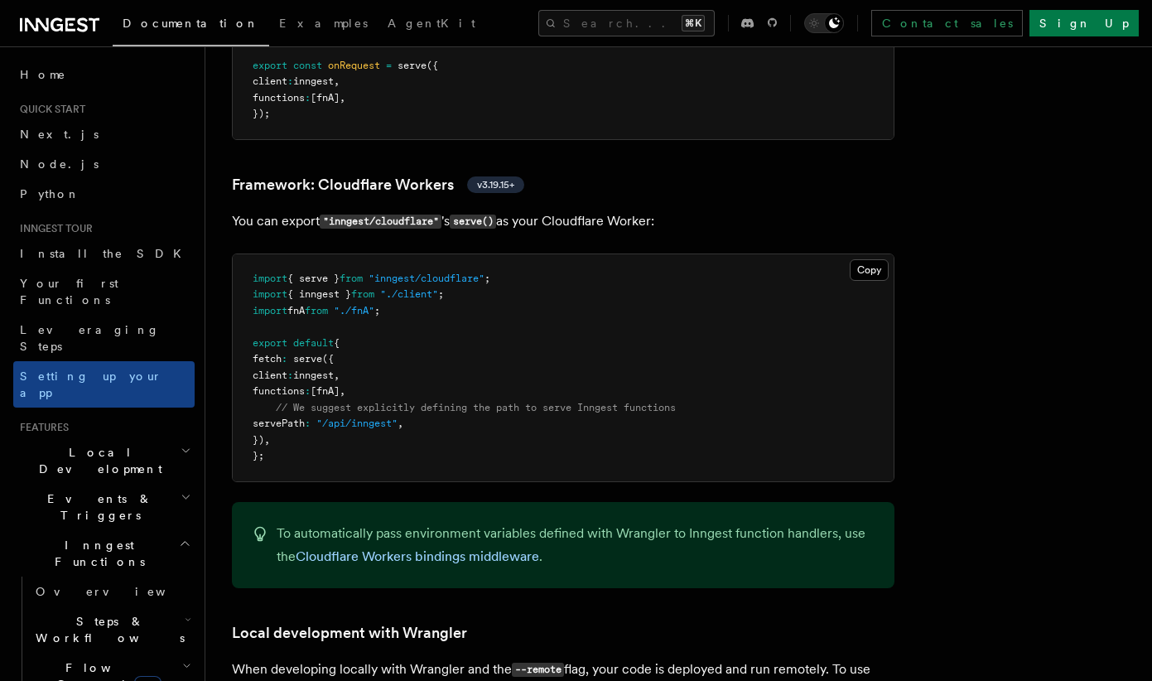
scroll to position [2854, 0]
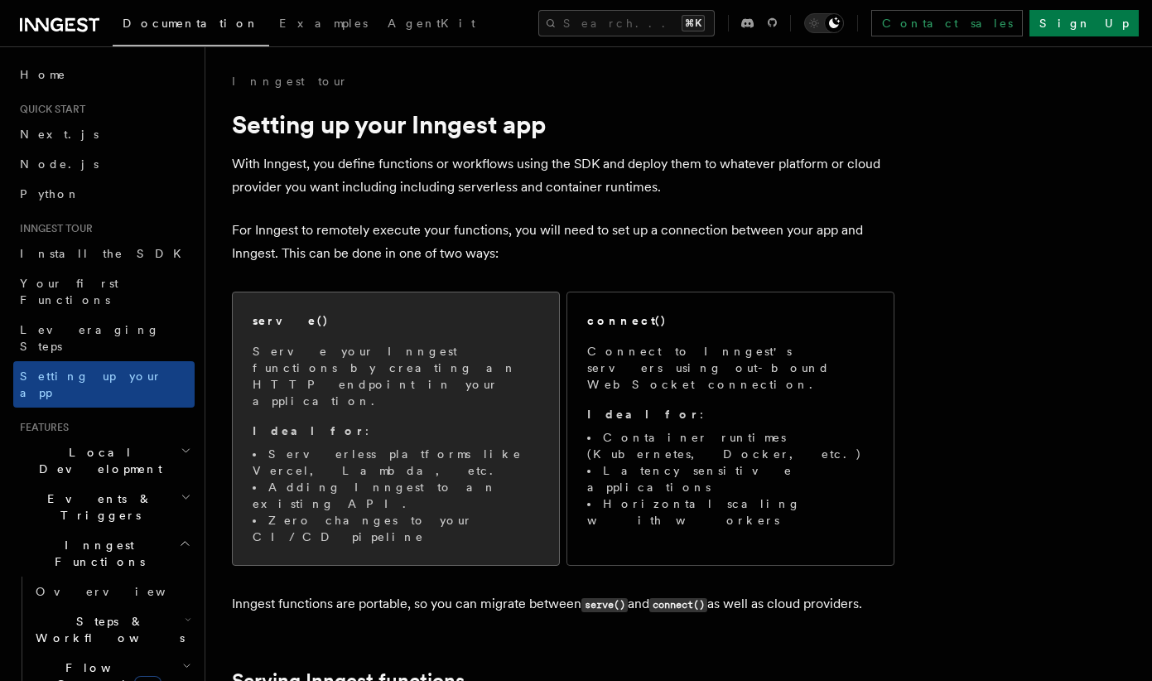
click at [315, 369] on p "Serve your Inngest functions by creating an HTTP endpoint in your application." at bounding box center [396, 376] width 287 height 66
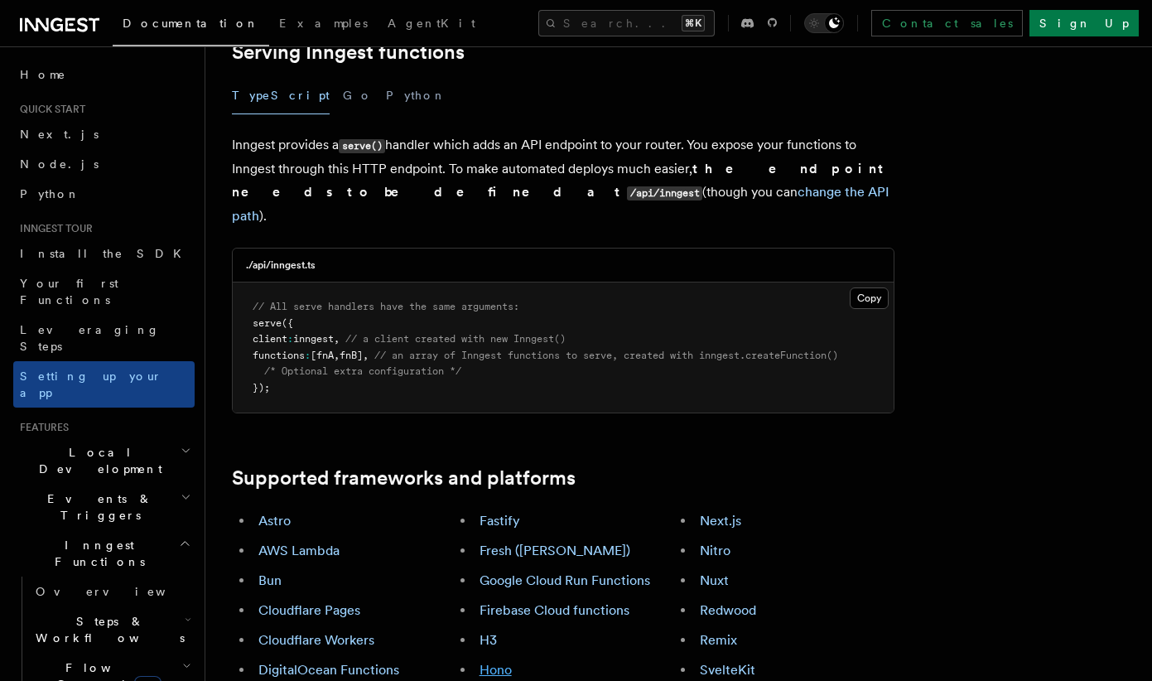
click at [496, 662] on link "Hono" at bounding box center [496, 670] width 32 height 16
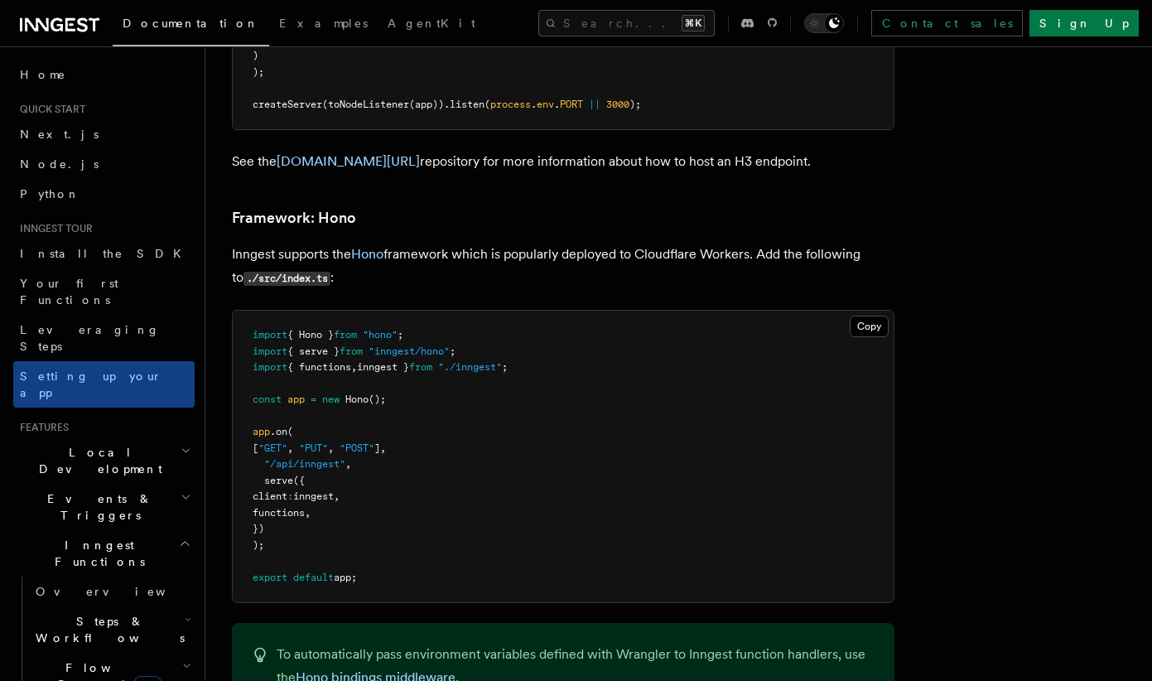
scroll to position [8624, 0]
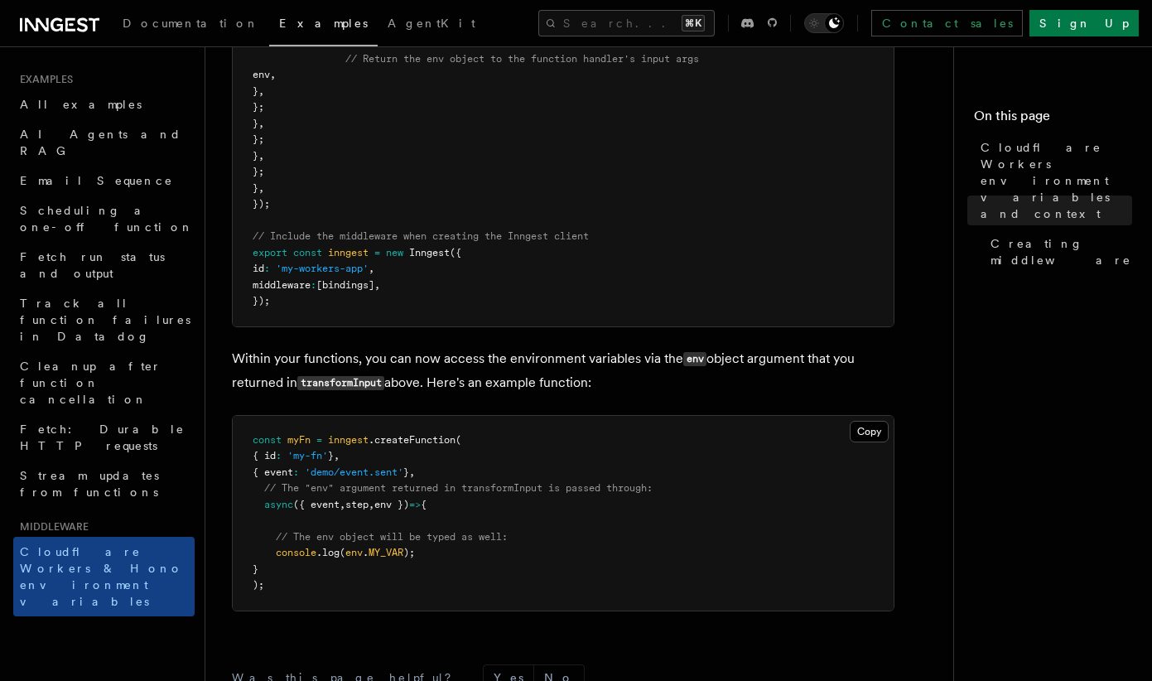
scroll to position [759, 0]
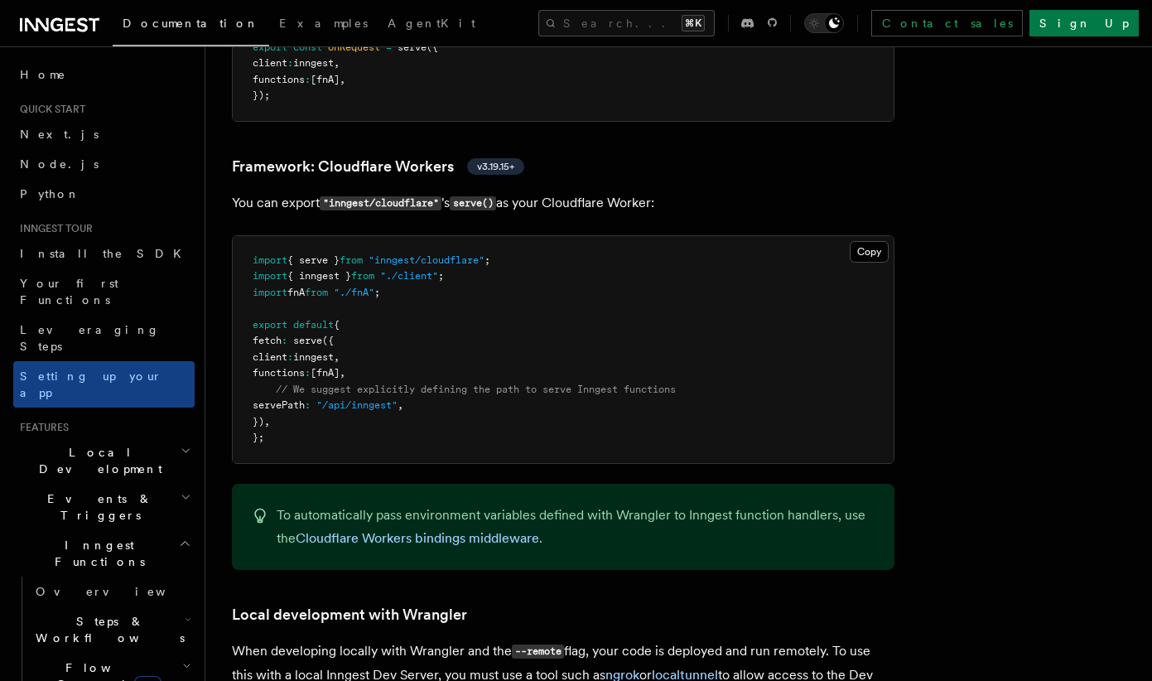
scroll to position [2858, 0]
